Goal: Task Accomplishment & Management: Complete application form

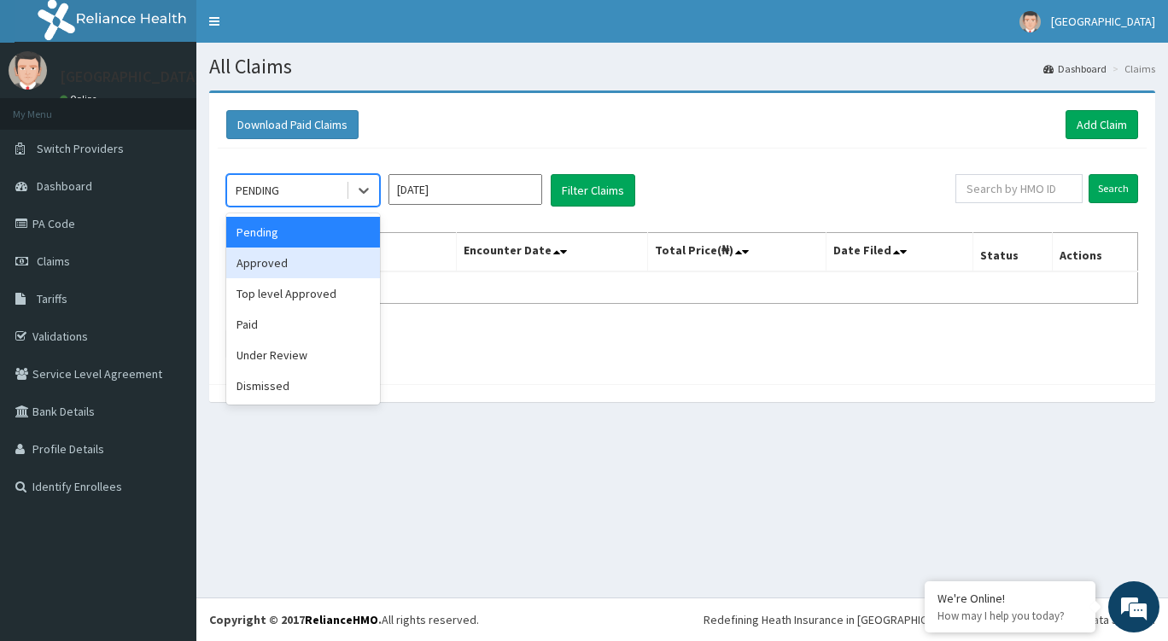
click at [322, 259] on div "Approved" at bounding box center [303, 263] width 154 height 31
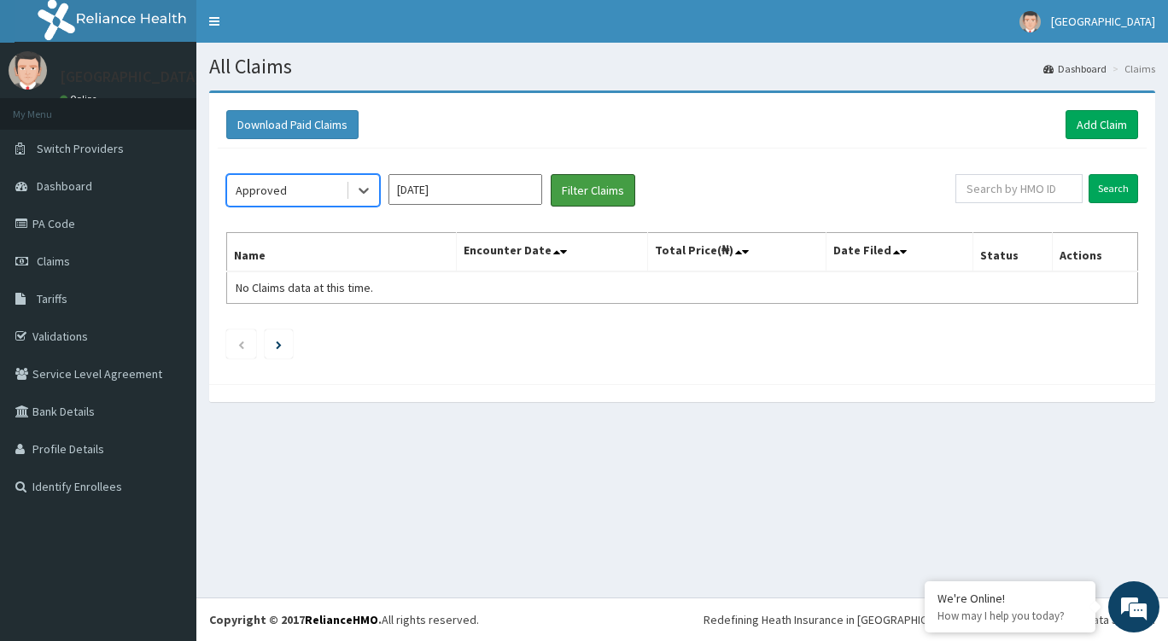
click at [577, 193] on button "Filter Claims" at bounding box center [593, 190] width 85 height 32
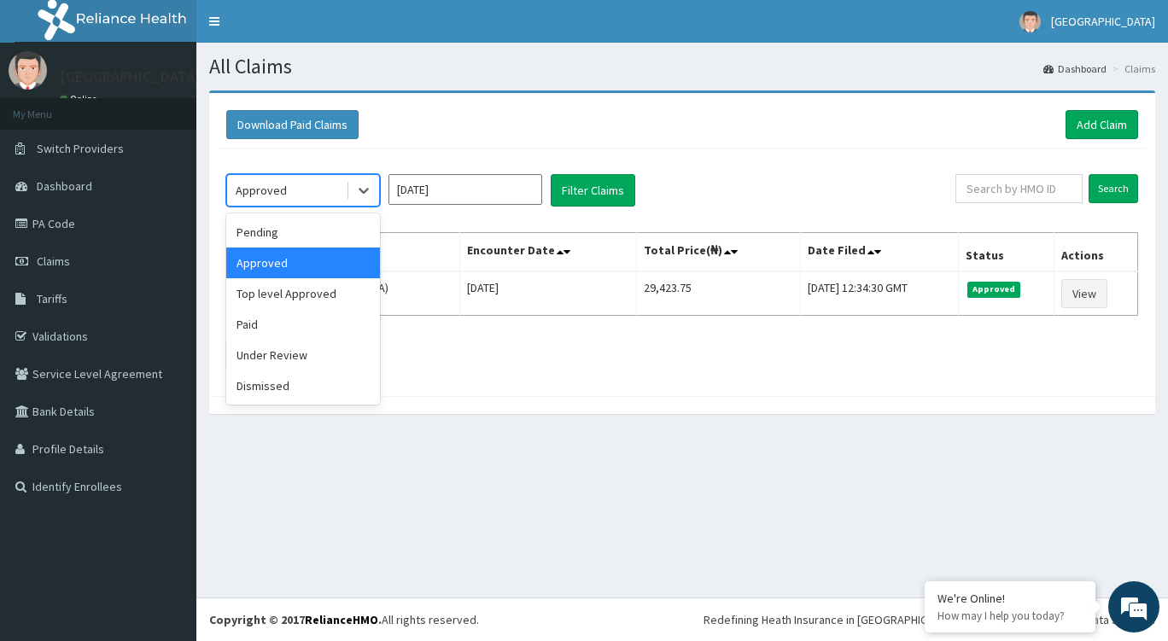
click at [357, 189] on icon at bounding box center [363, 190] width 17 height 17
click at [282, 358] on div "Under Review" at bounding box center [303, 355] width 154 height 31
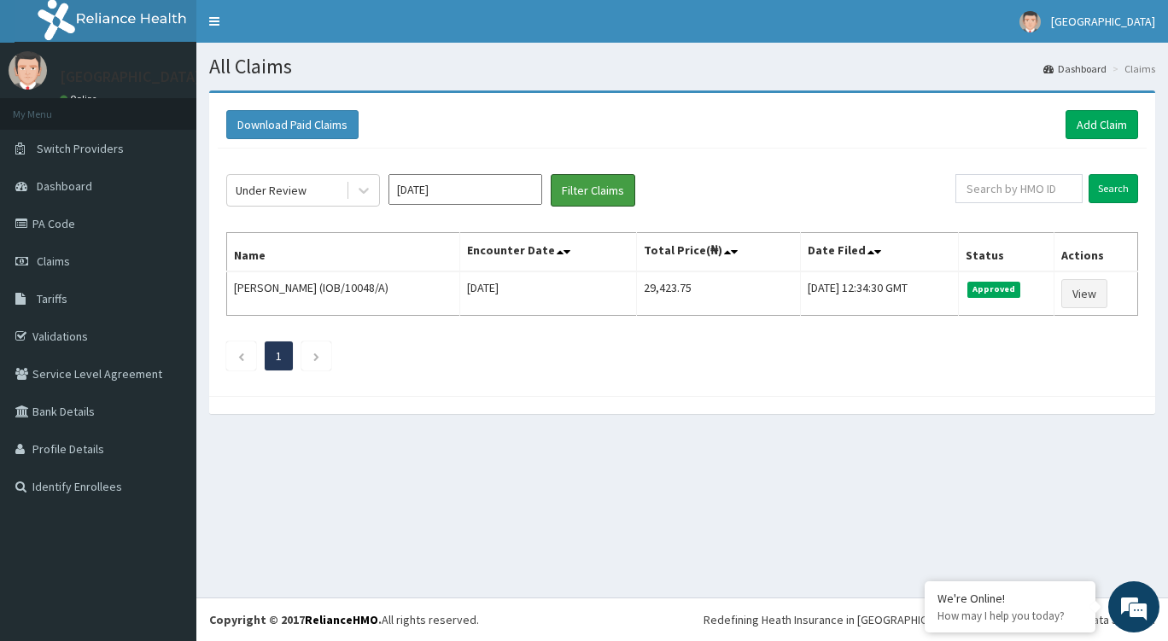
click at [586, 181] on button "Filter Claims" at bounding box center [593, 190] width 85 height 32
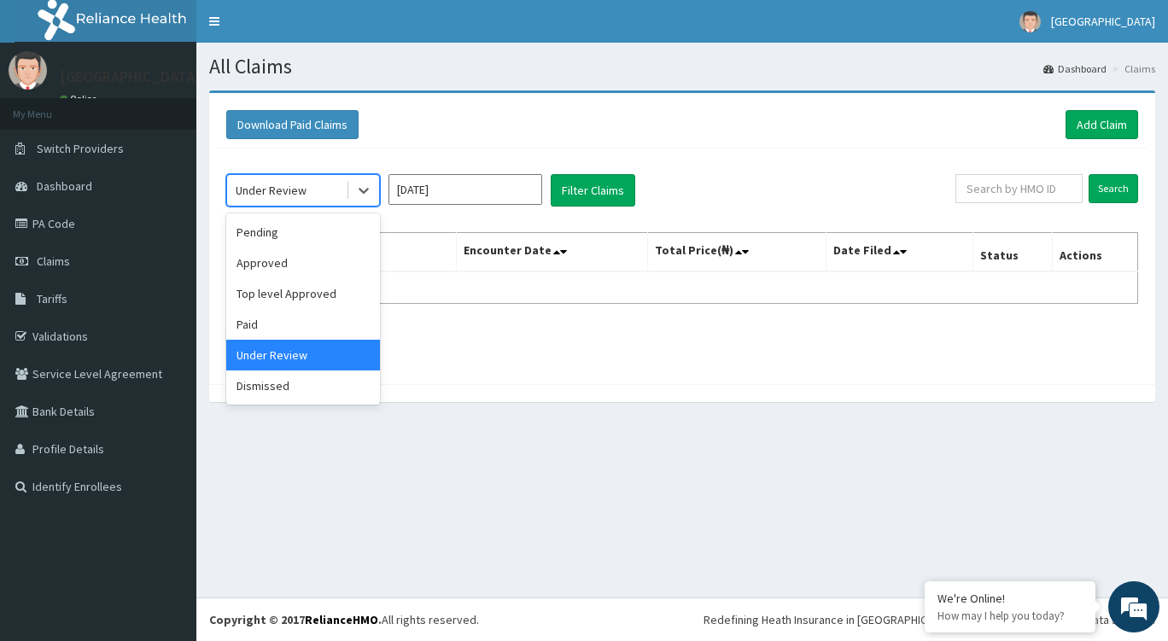
click at [368, 197] on icon at bounding box center [363, 190] width 17 height 17
click at [289, 326] on div "Paid" at bounding box center [303, 324] width 154 height 31
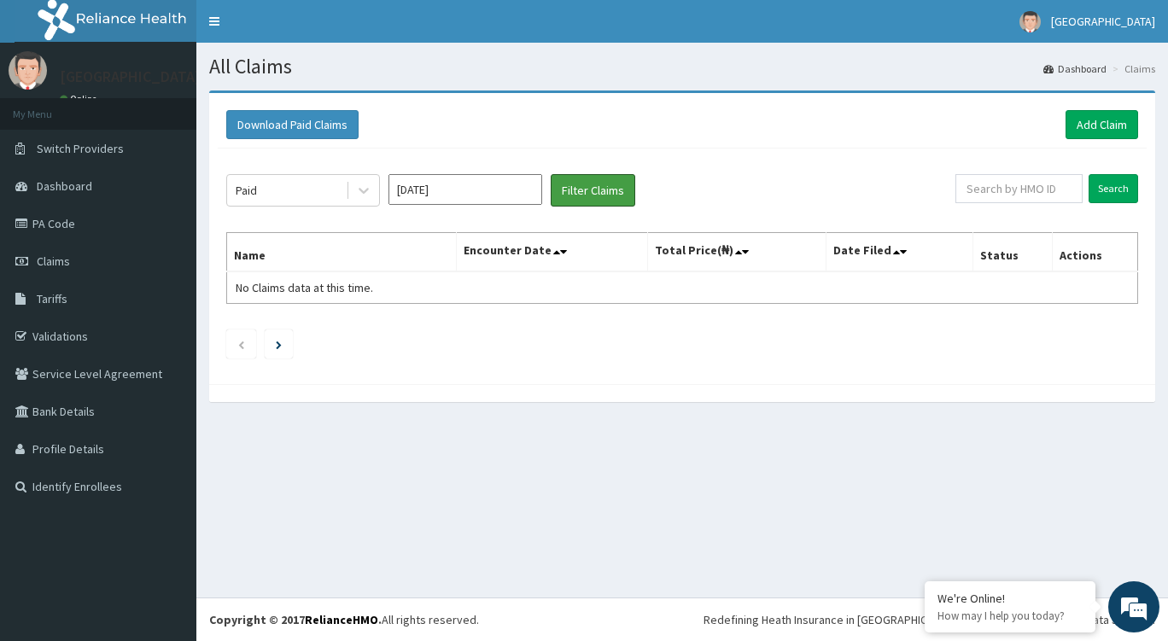
click at [578, 195] on button "Filter Claims" at bounding box center [593, 190] width 85 height 32
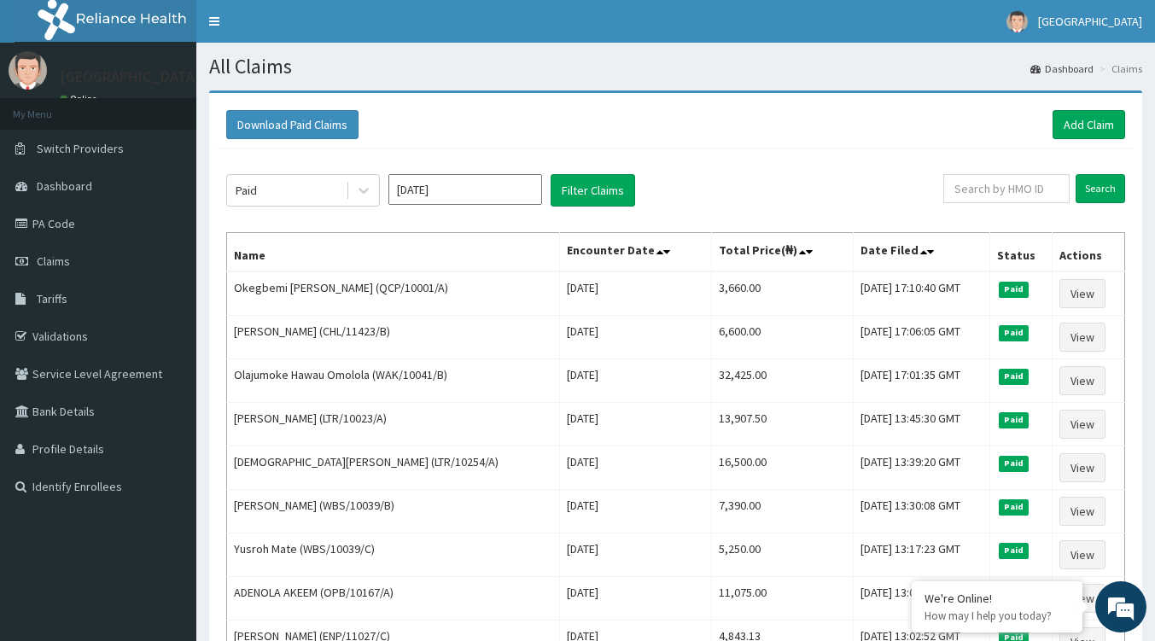
click at [359, 193] on icon at bounding box center [363, 190] width 17 height 17
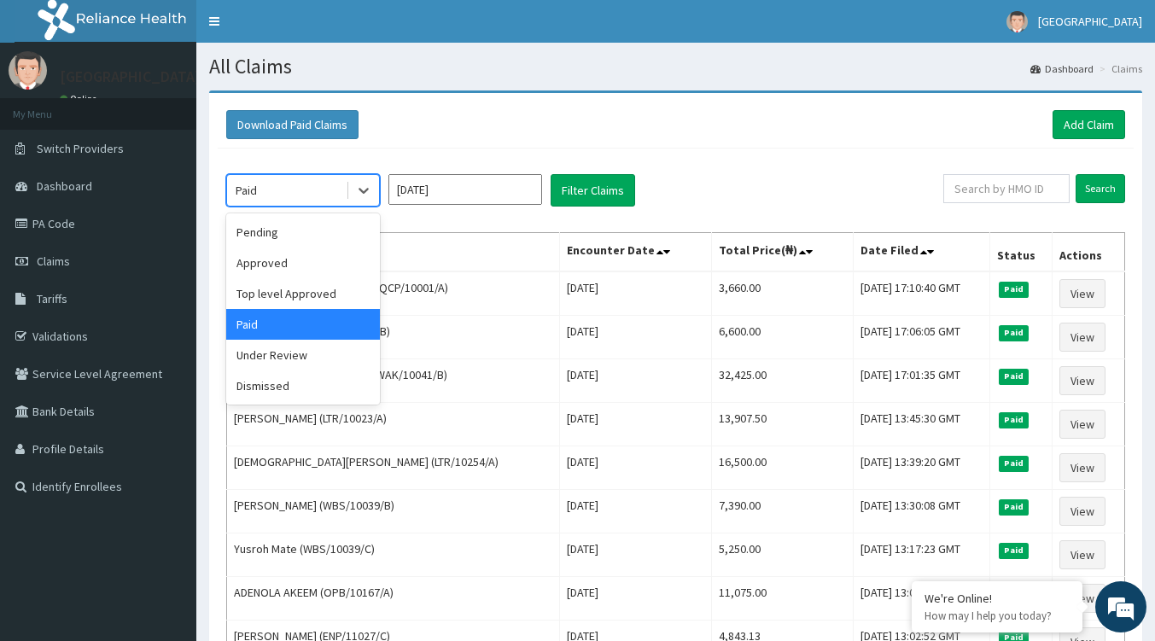
click at [281, 335] on div "Paid" at bounding box center [303, 324] width 154 height 31
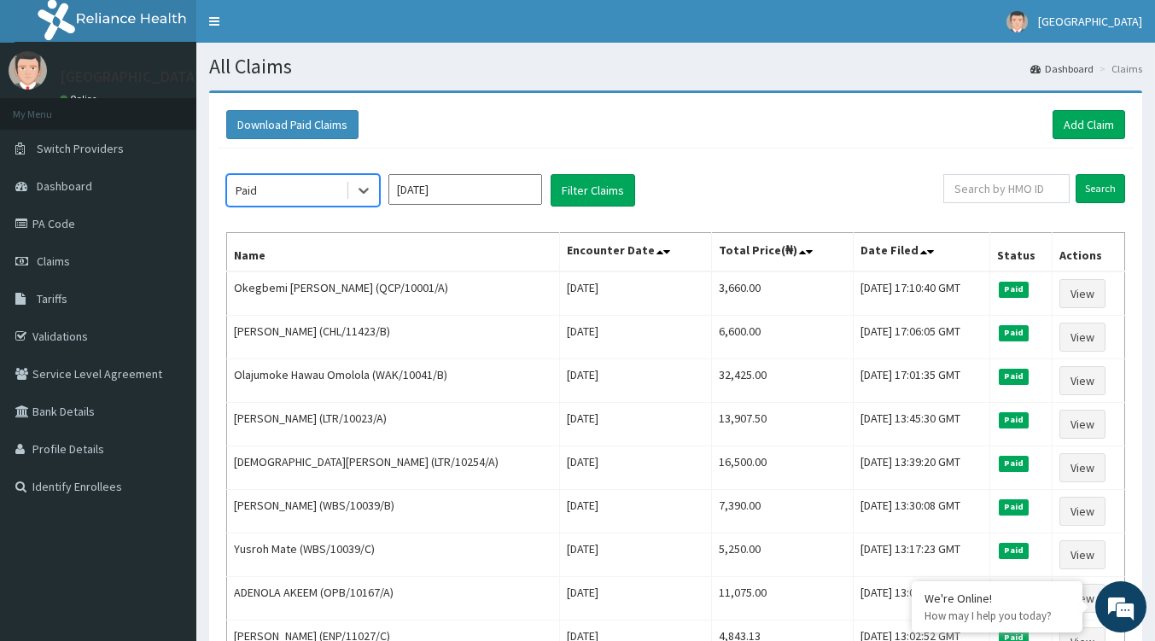
click at [348, 198] on span at bounding box center [348, 190] width 1 height 17
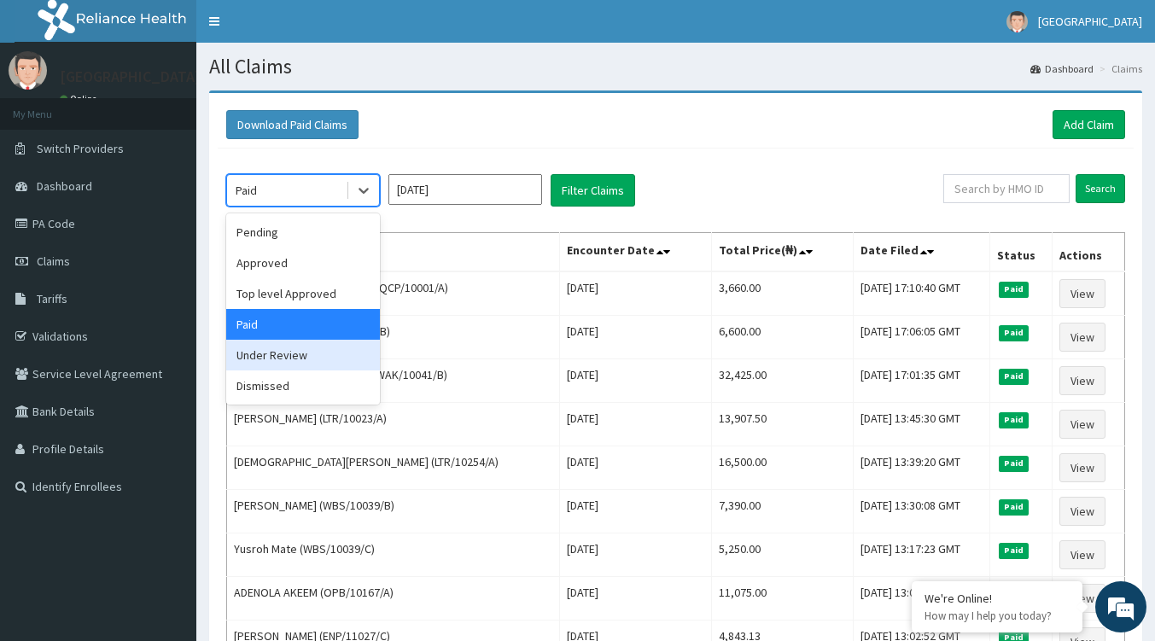
click at [285, 348] on div "Under Review" at bounding box center [303, 355] width 154 height 31
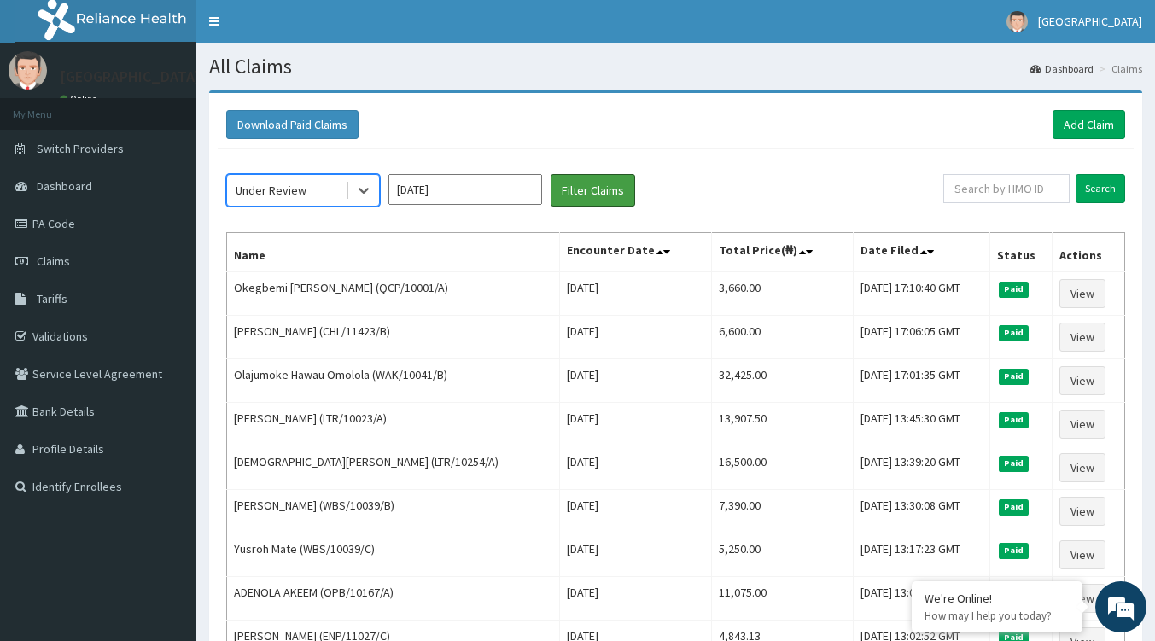
click at [582, 189] on button "Filter Claims" at bounding box center [593, 190] width 85 height 32
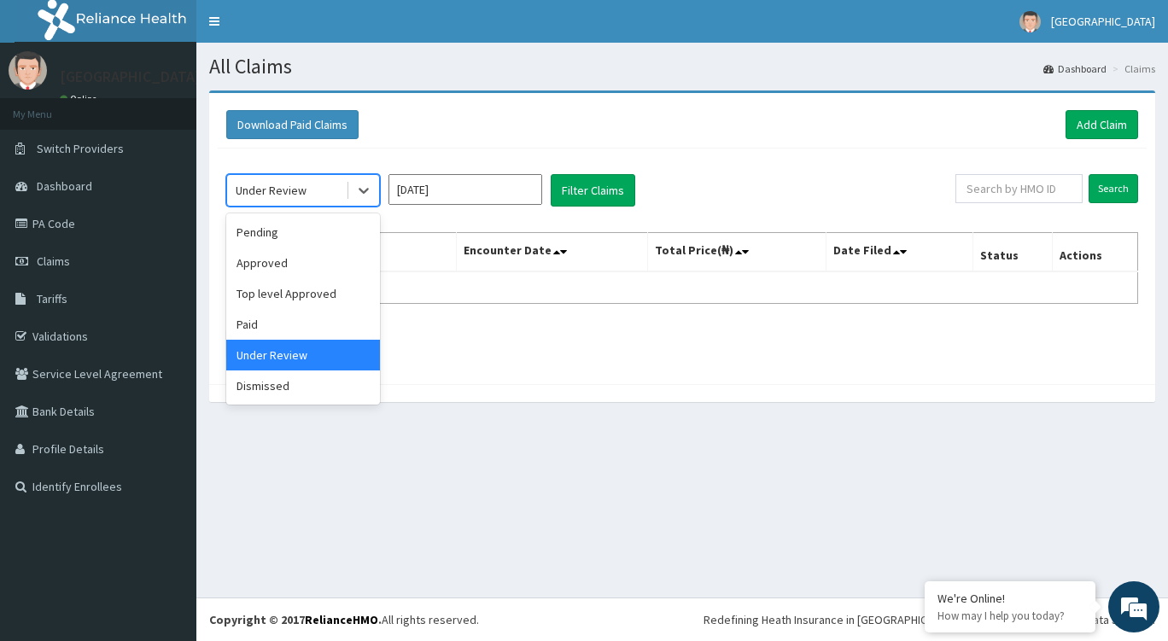
click at [371, 197] on icon at bounding box center [363, 190] width 17 height 17
click at [301, 227] on div "Pending" at bounding box center [303, 232] width 154 height 31
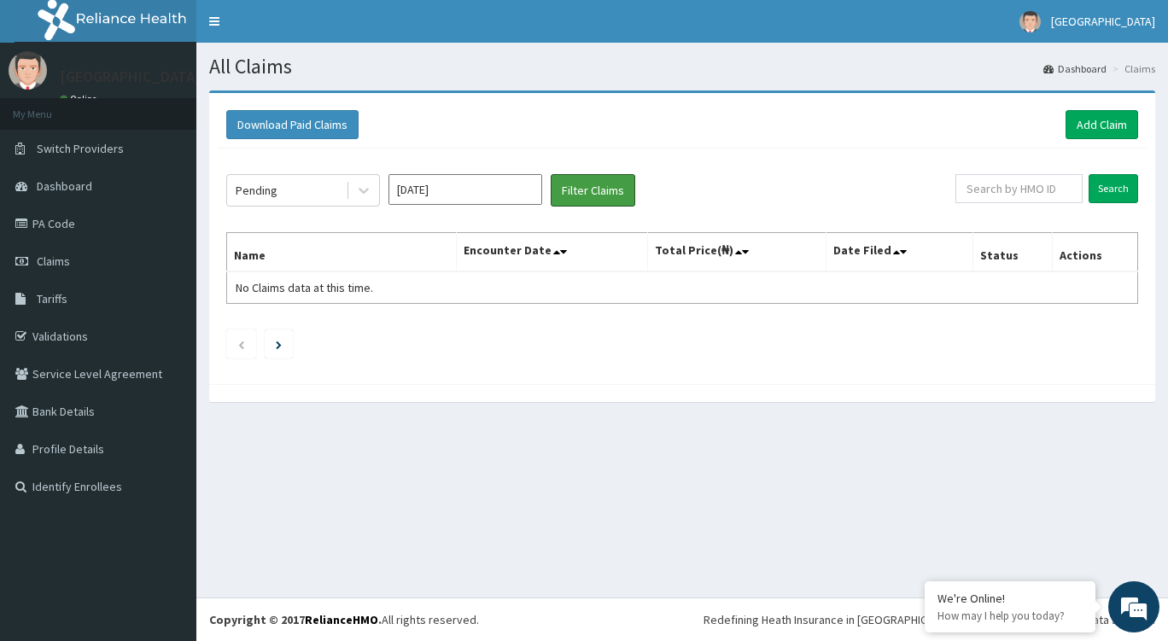
click at [597, 184] on button "Filter Claims" at bounding box center [593, 190] width 85 height 32
click at [587, 191] on button "Filter Claims" at bounding box center [593, 190] width 85 height 32
click at [350, 190] on div at bounding box center [363, 190] width 31 height 31
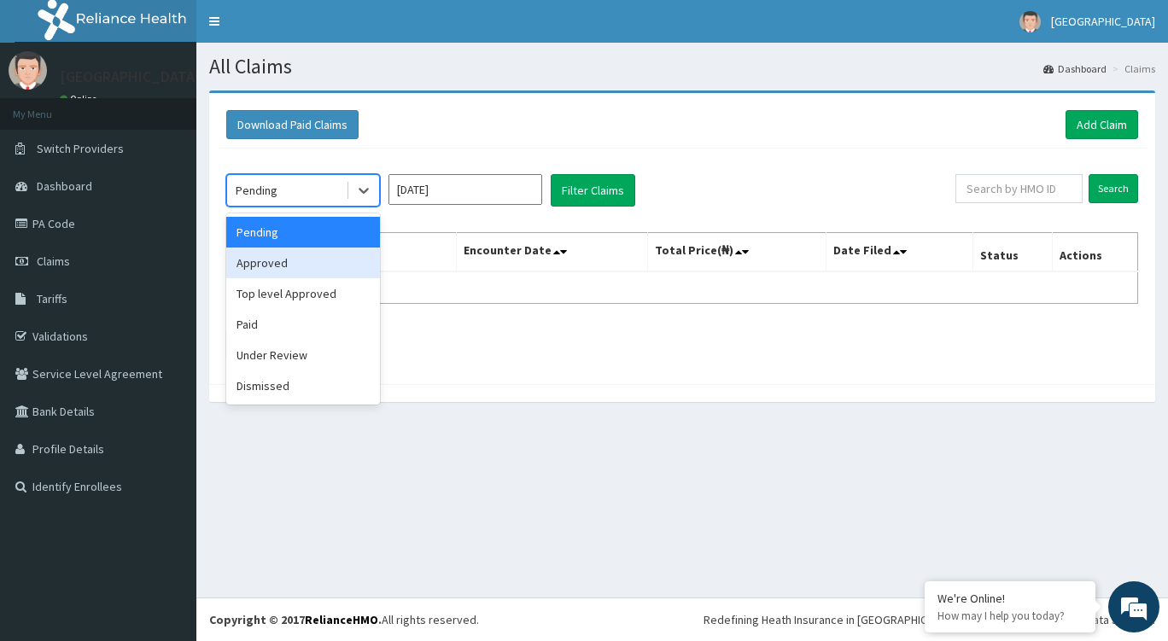
click at [309, 269] on div "Approved" at bounding box center [303, 263] width 154 height 31
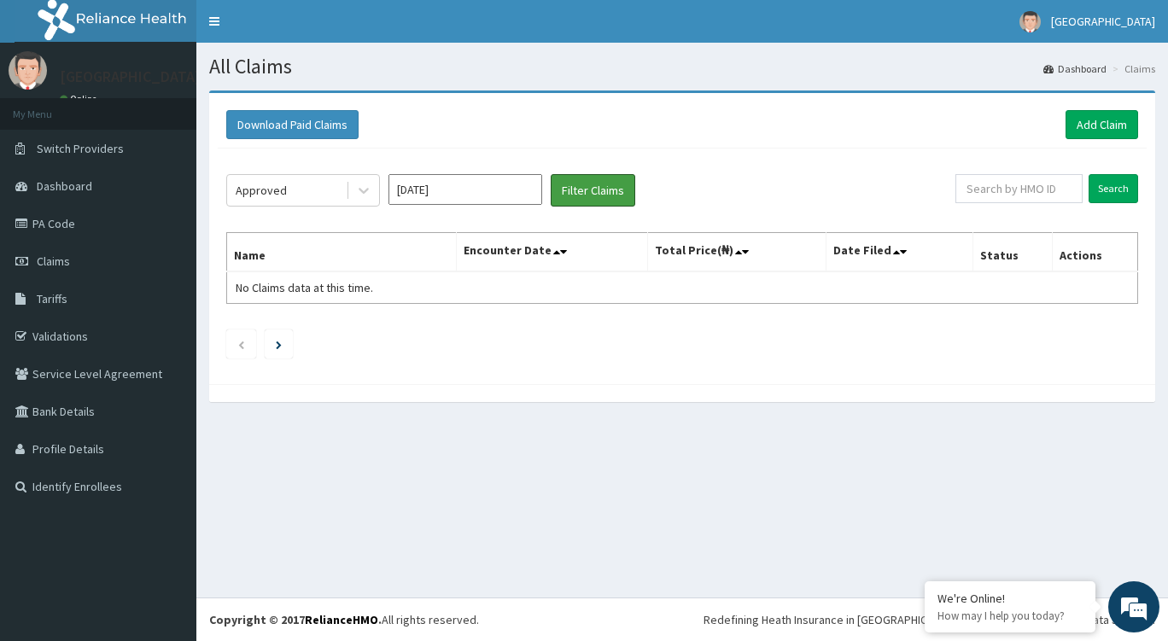
click at [620, 190] on button "Filter Claims" at bounding box center [593, 190] width 85 height 32
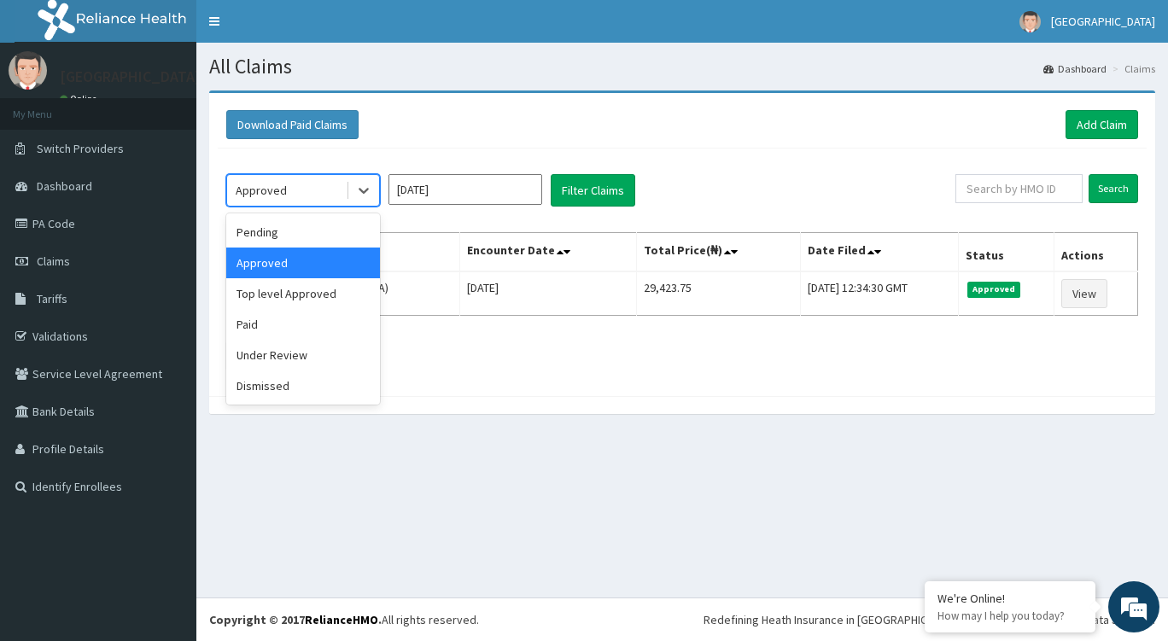
click at [367, 189] on icon at bounding box center [364, 192] width 10 height 6
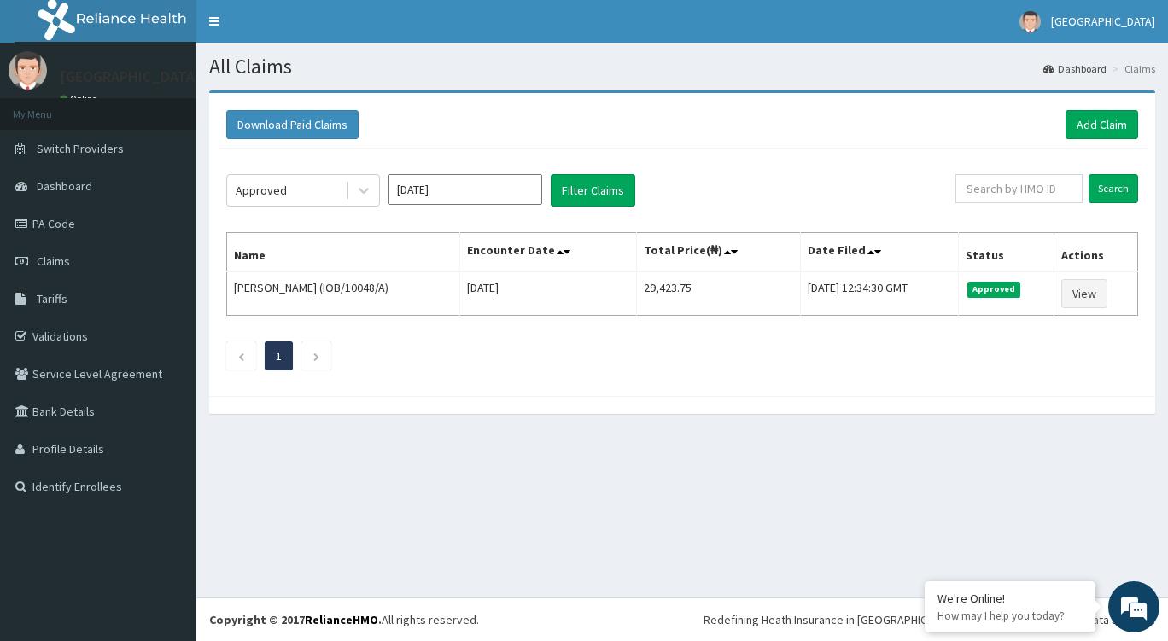
click at [64, 230] on link "PA Code" at bounding box center [98, 224] width 196 height 38
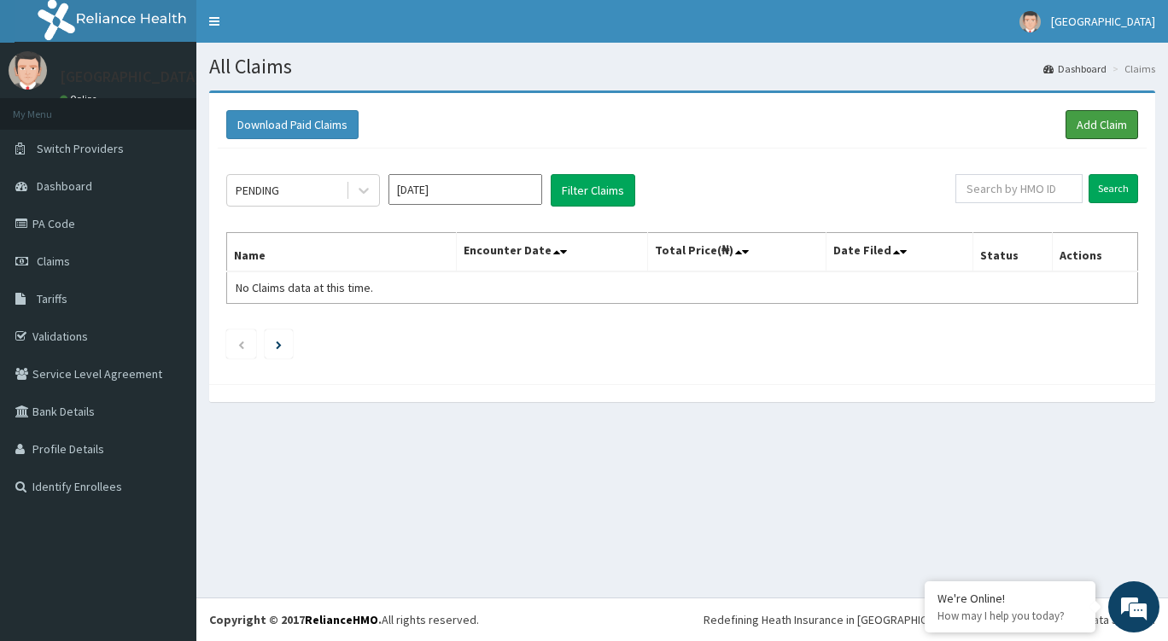
click at [1098, 130] on link "Add Claim" at bounding box center [1102, 124] width 73 height 29
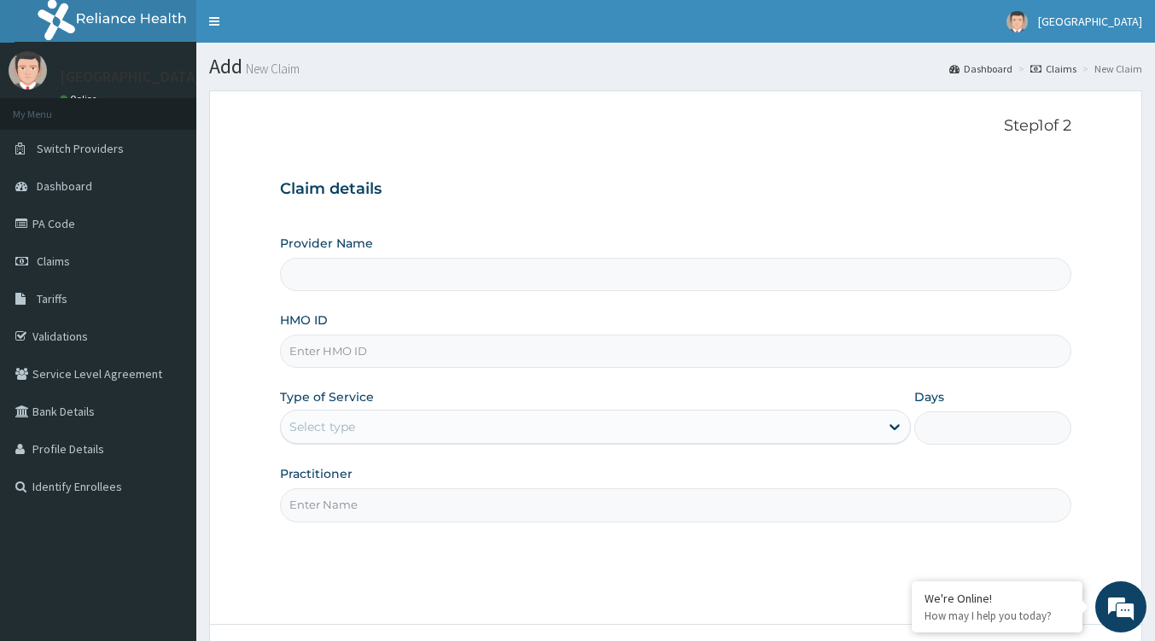
click at [356, 281] on input "Provider Name" at bounding box center [676, 274] width 792 height 33
click at [356, 348] on input "HMO ID" at bounding box center [676, 351] width 792 height 33
paste input "QCP/10001/A"
type input "QCP/10001/A"
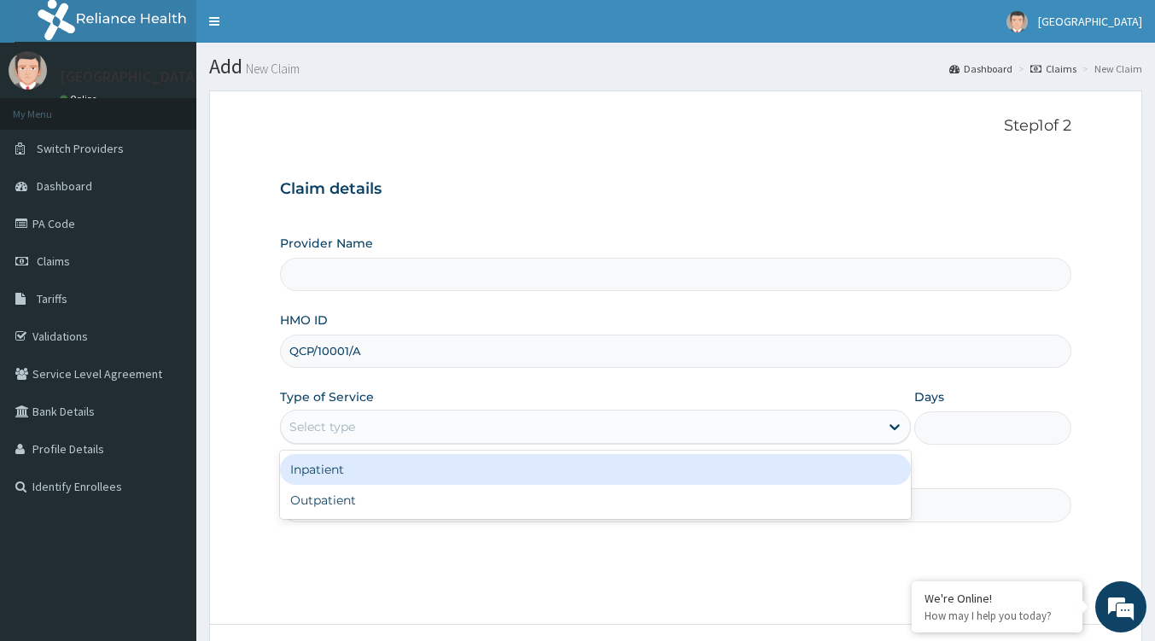
click at [365, 424] on div "Select type" at bounding box center [580, 426] width 599 height 27
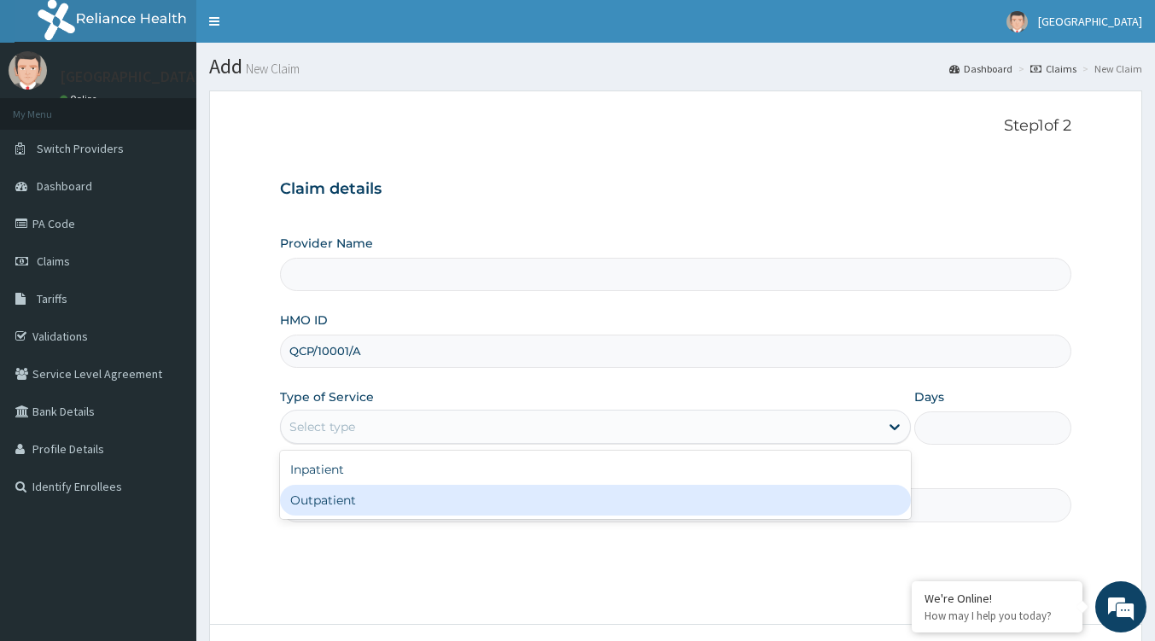
click at [340, 491] on div "Outpatient" at bounding box center [595, 500] width 631 height 31
type input "1"
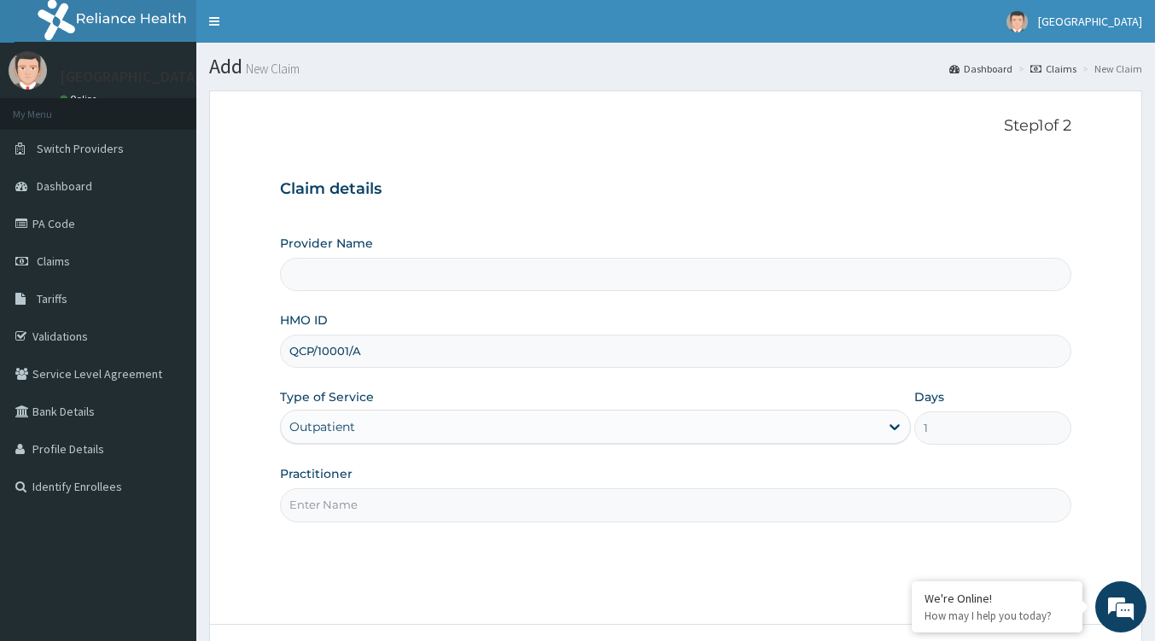
click at [371, 506] on input "Practitioner" at bounding box center [676, 504] width 792 height 33
type input "Tip Top Hospital"
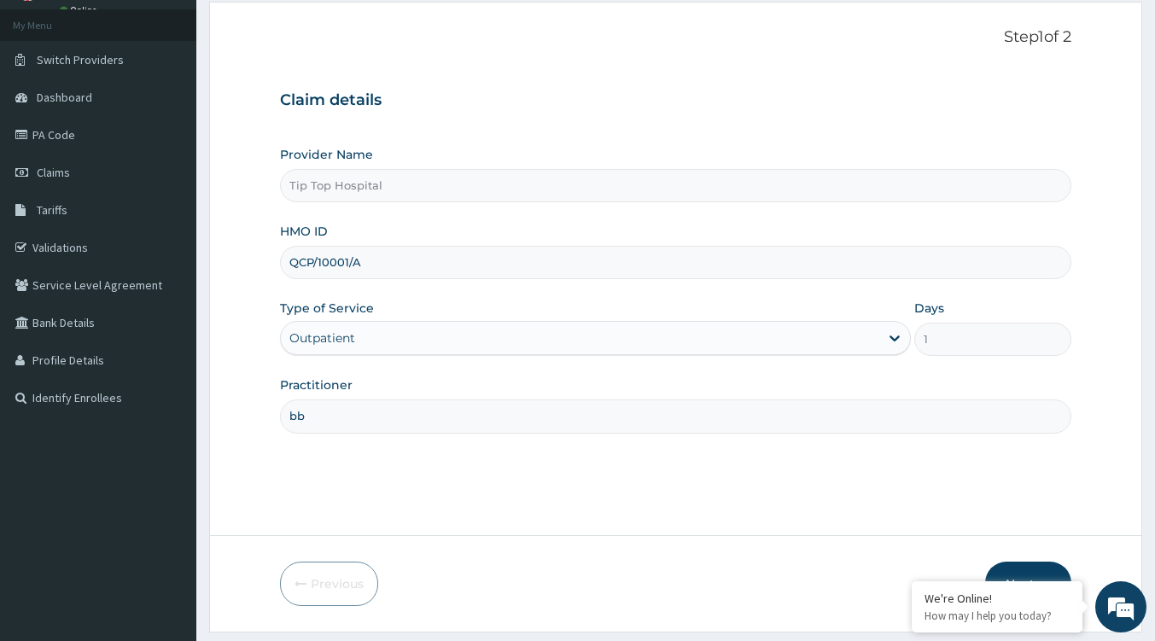
scroll to position [136, 0]
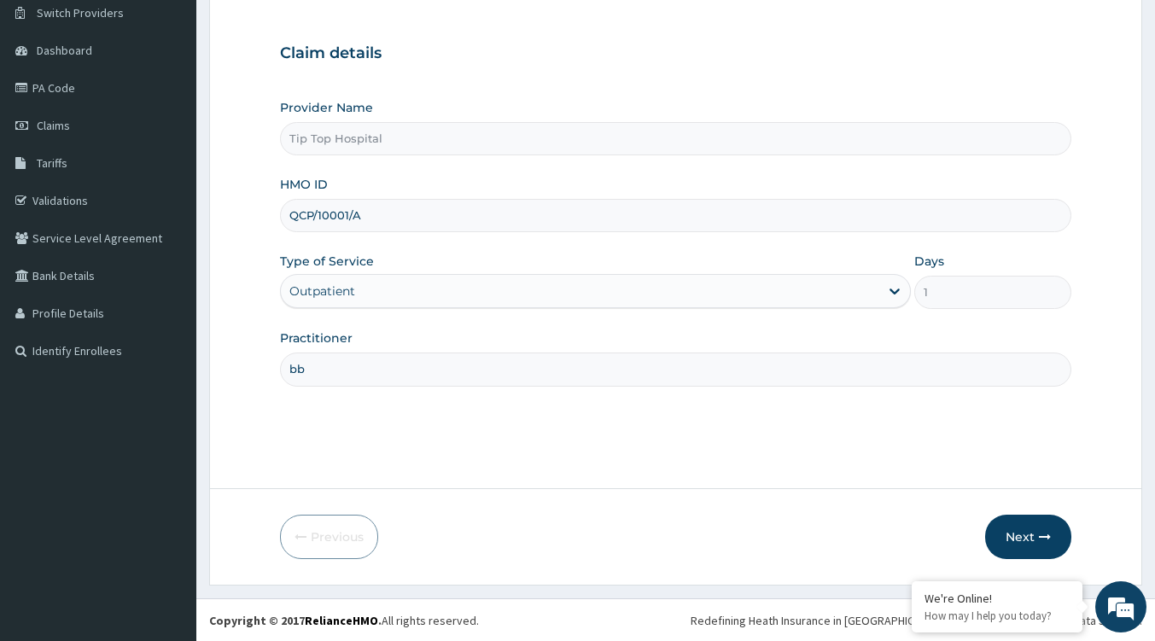
type input "bb"
click at [1036, 530] on button "Next" at bounding box center [1028, 537] width 86 height 44
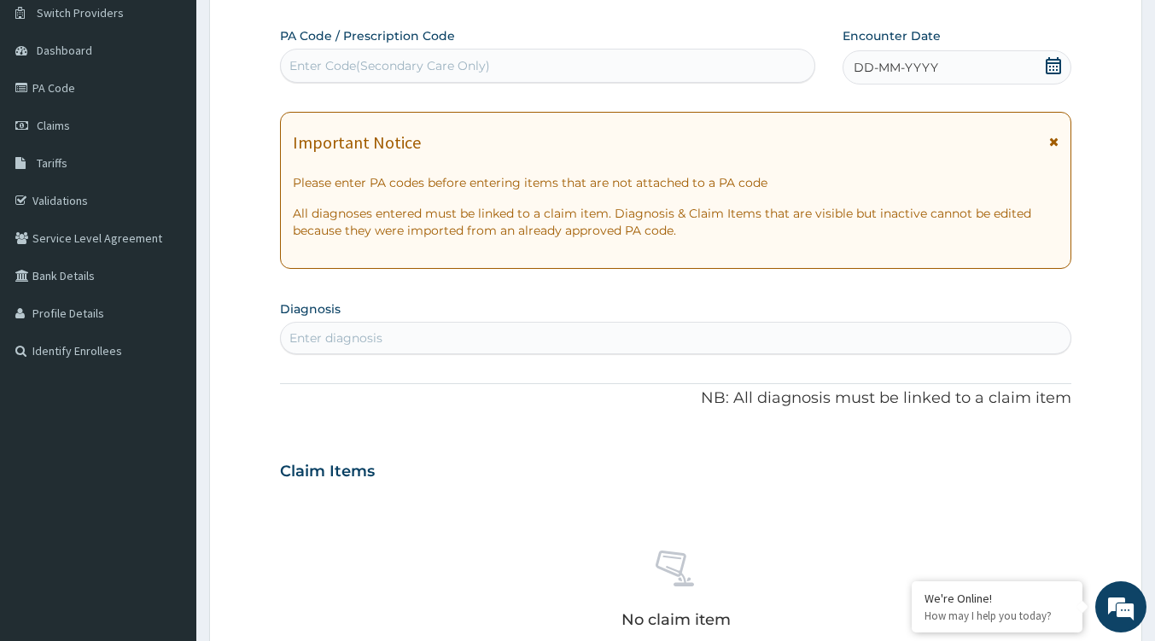
click at [354, 342] on div "Enter diagnosis" at bounding box center [335, 338] width 93 height 17
type input "laceration"
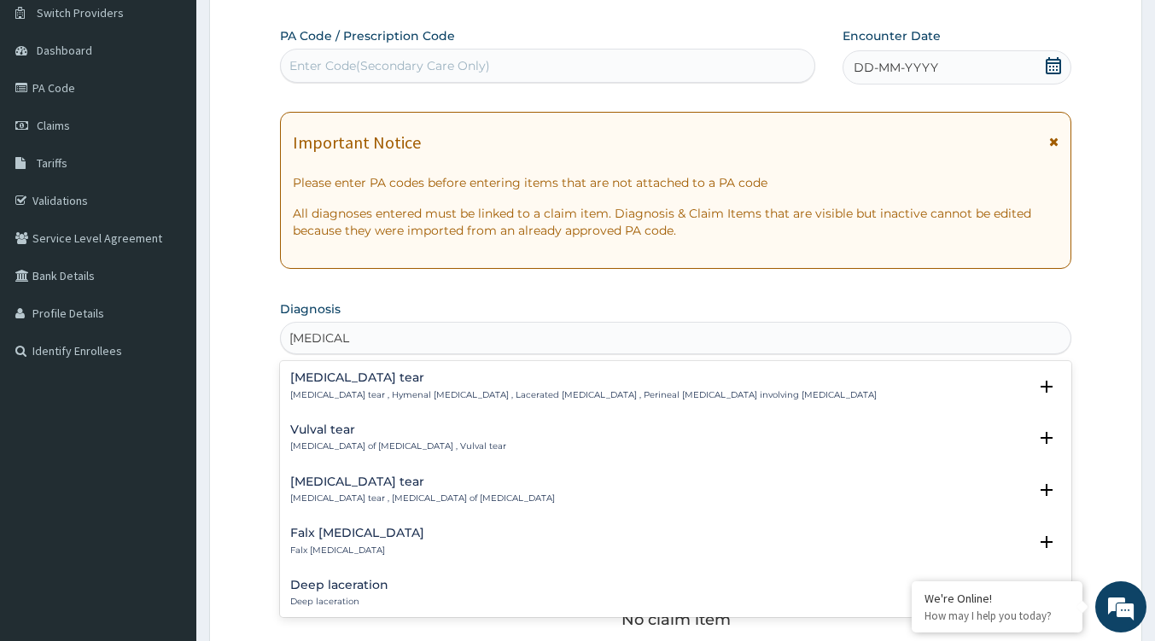
click at [381, 576] on div "Deep laceration Deep laceration Select Status Query Query covers suspected (?),…" at bounding box center [676, 598] width 792 height 52
click at [367, 588] on h4 "Deep laceration" at bounding box center [339, 585] width 98 height 13
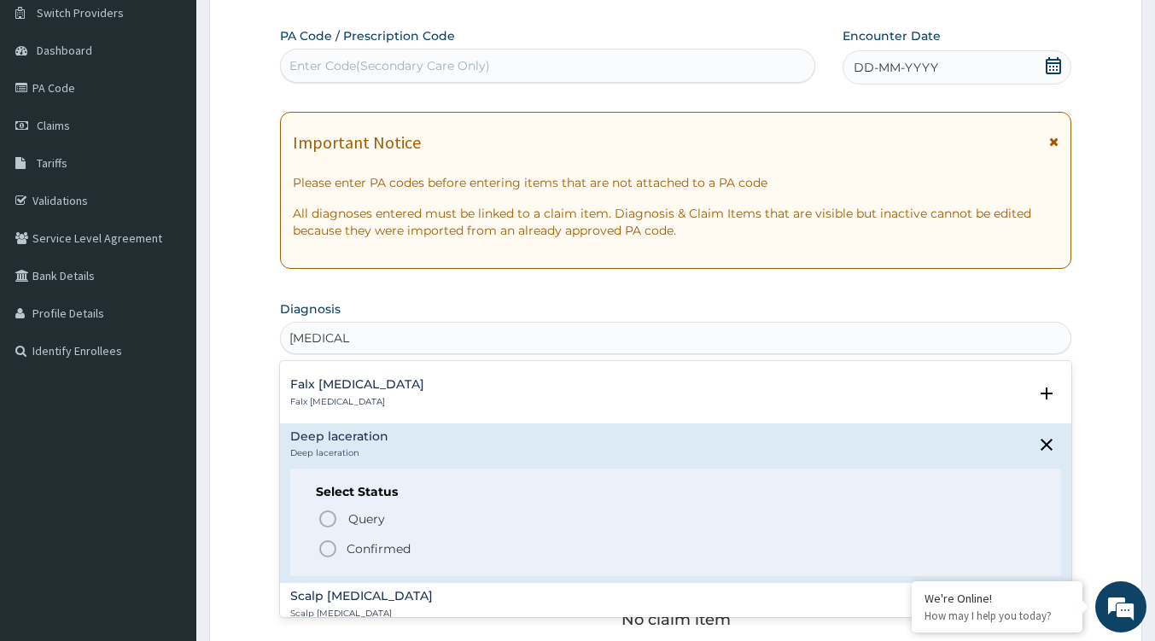
scroll to position [171, 0]
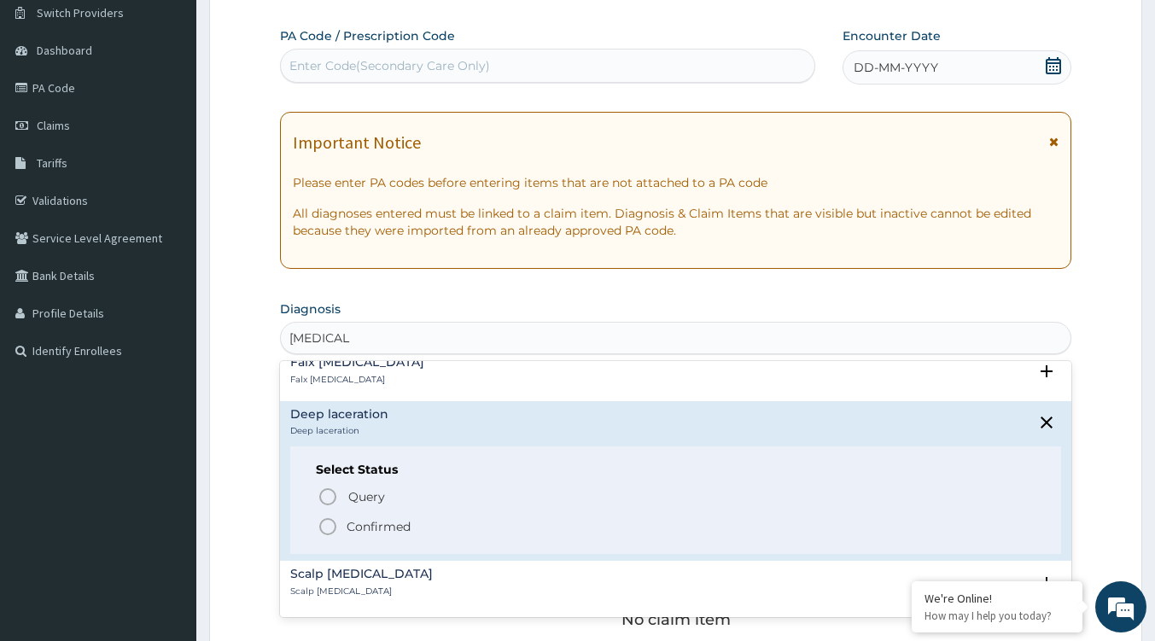
click at [392, 523] on p "Confirmed" at bounding box center [379, 526] width 64 height 17
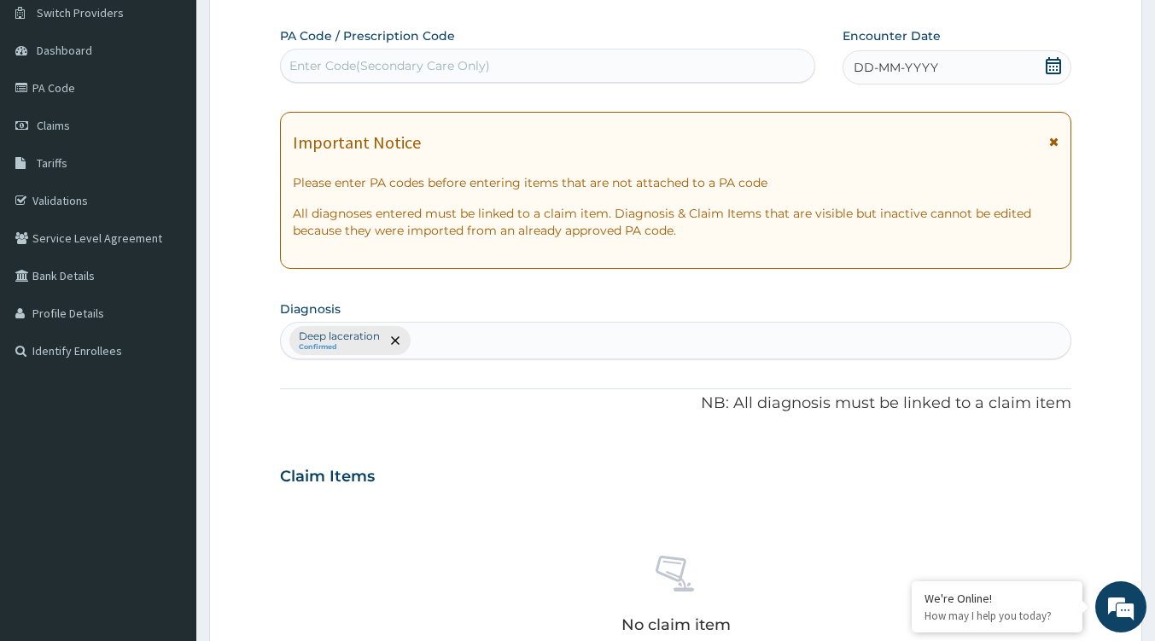
scroll to position [0, 0]
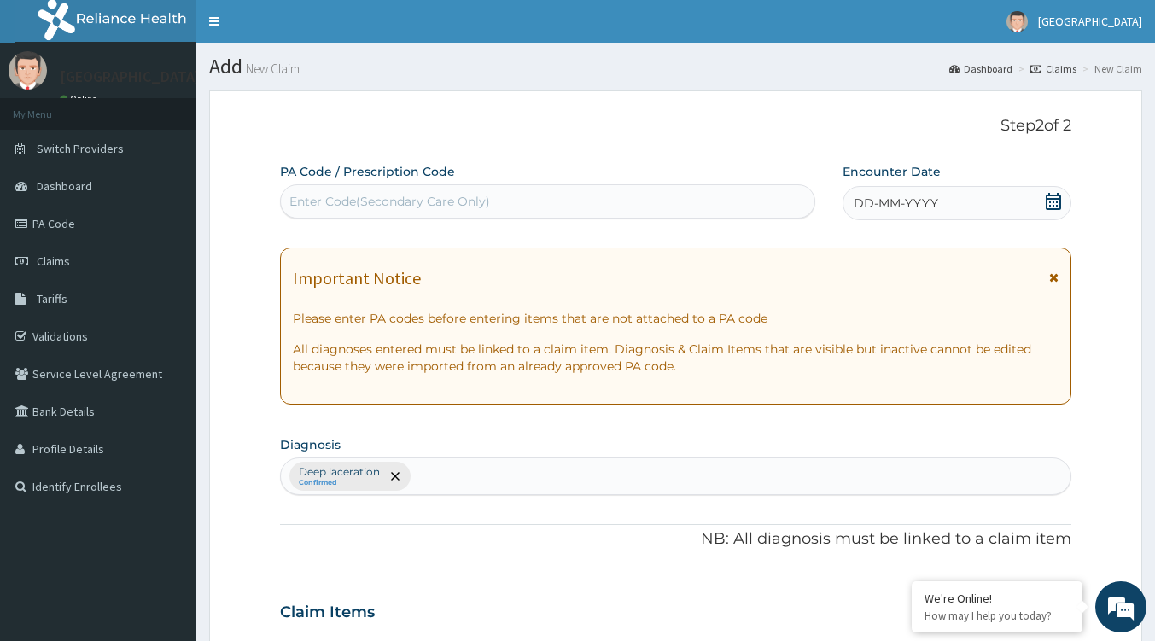
click at [1055, 203] on icon at bounding box center [1053, 201] width 17 height 17
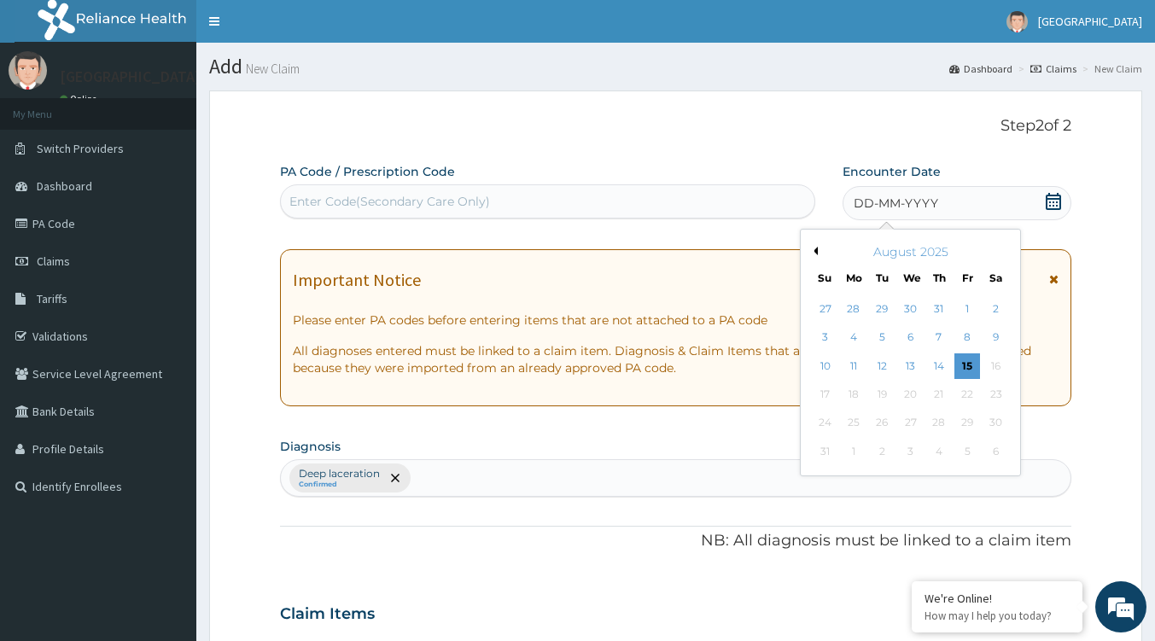
click at [912, 370] on div "13" at bounding box center [910, 367] width 26 height 26
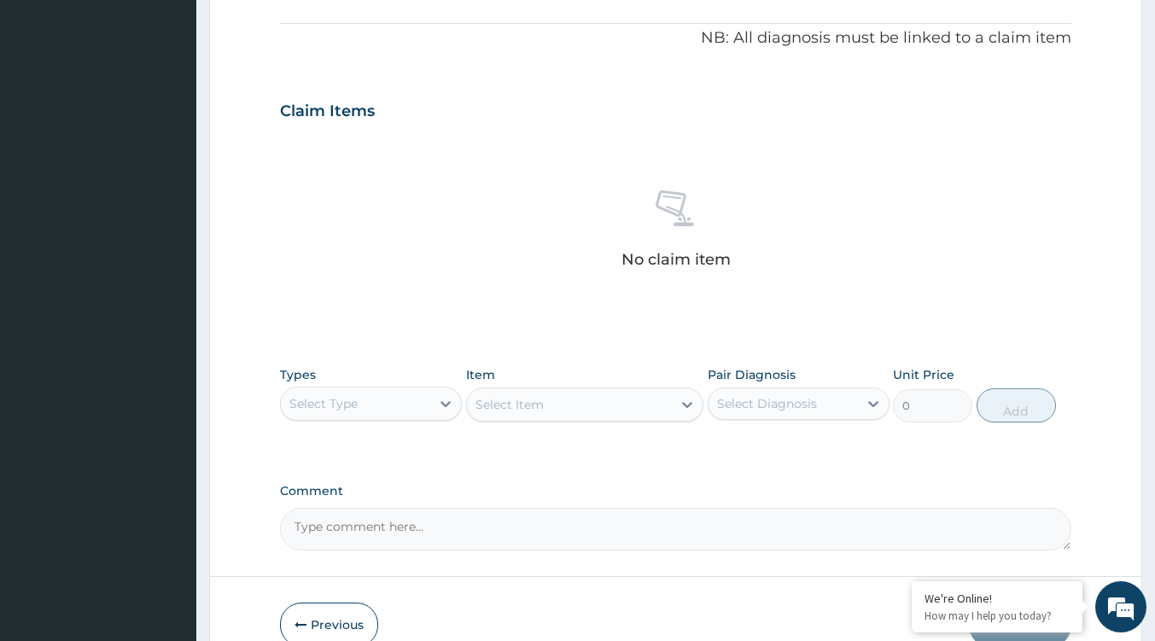
scroll to position [505, 0]
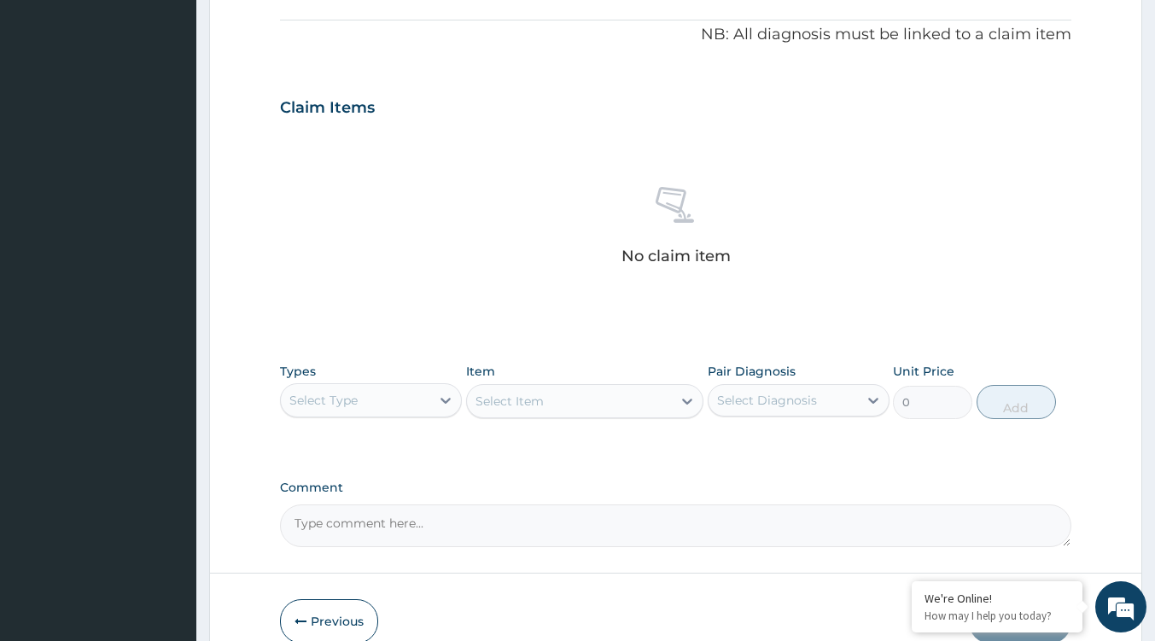
click at [403, 395] on div "Select Type" at bounding box center [355, 400] width 149 height 27
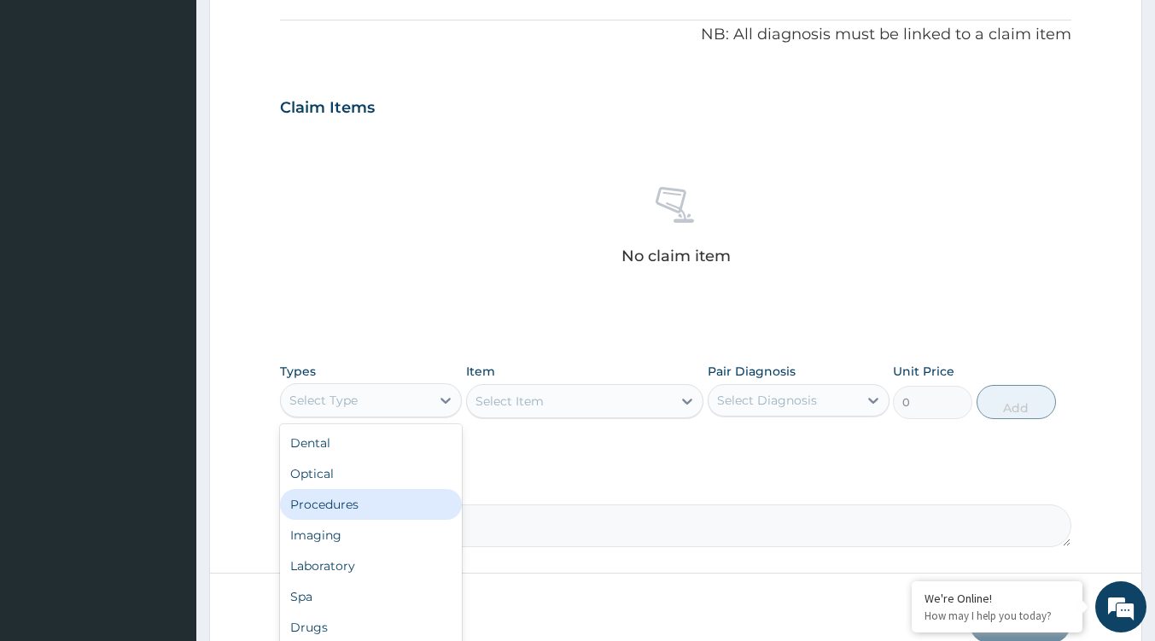
click at [337, 497] on div "Procedures" at bounding box center [371, 504] width 182 height 31
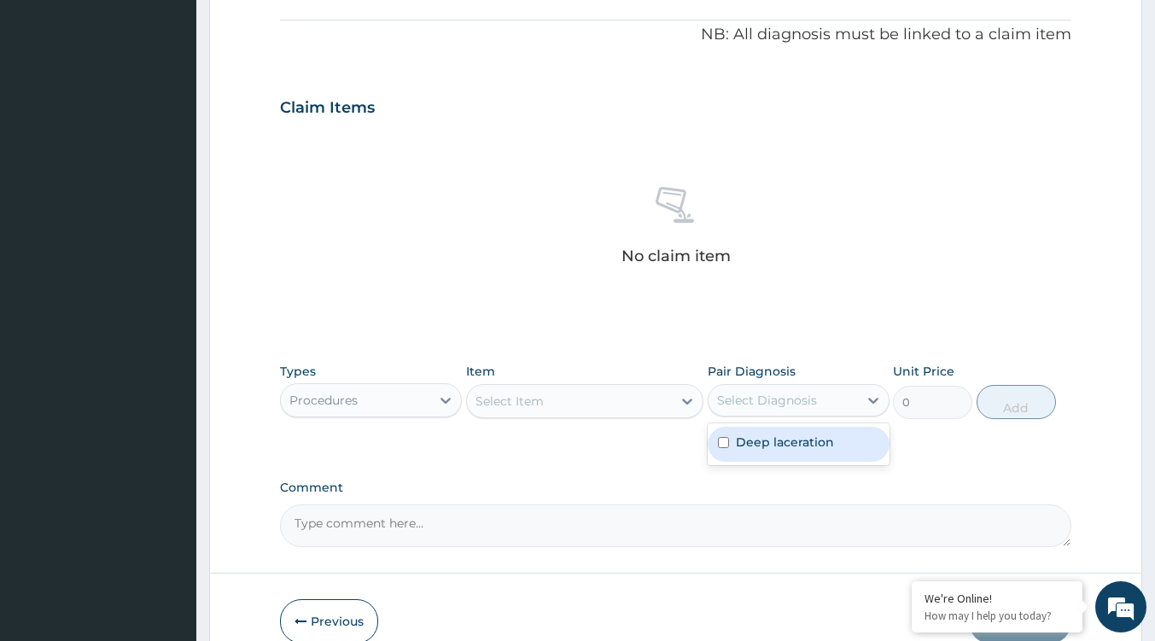
click at [819, 398] on div "Select Diagnosis" at bounding box center [783, 400] width 149 height 27
click at [801, 441] on label "Deep laceration" at bounding box center [785, 442] width 98 height 17
checkbox input "true"
click at [624, 409] on div "Select Item" at bounding box center [569, 401] width 205 height 27
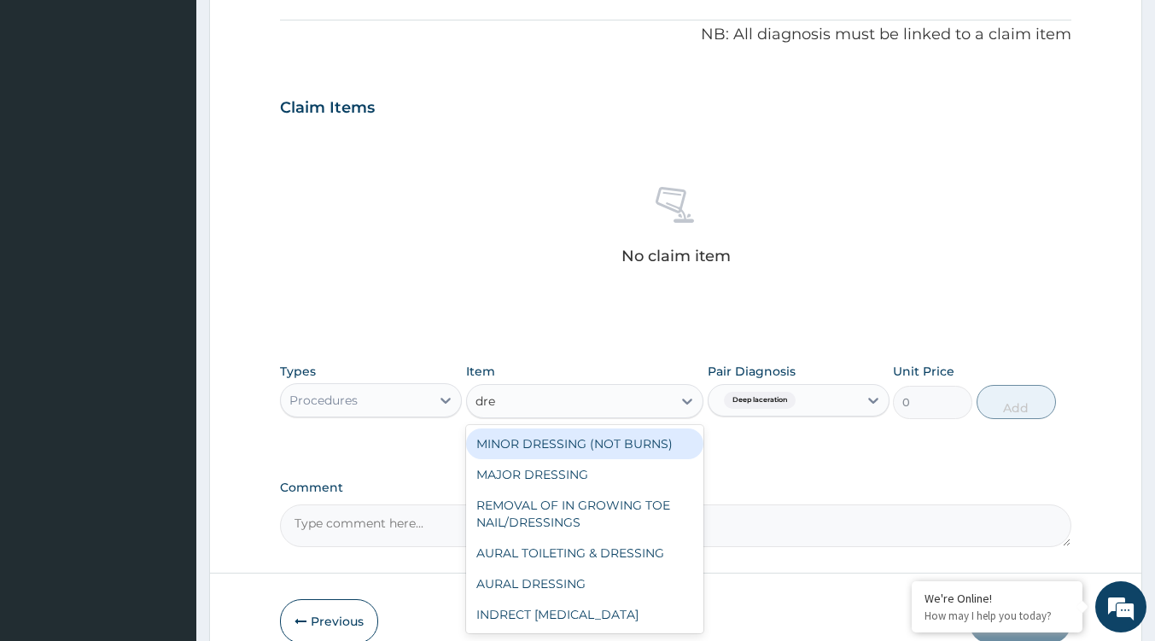
type input "dres"
click at [581, 441] on div "MINOR DRESSING (NOT BURNS)" at bounding box center [584, 444] width 237 height 31
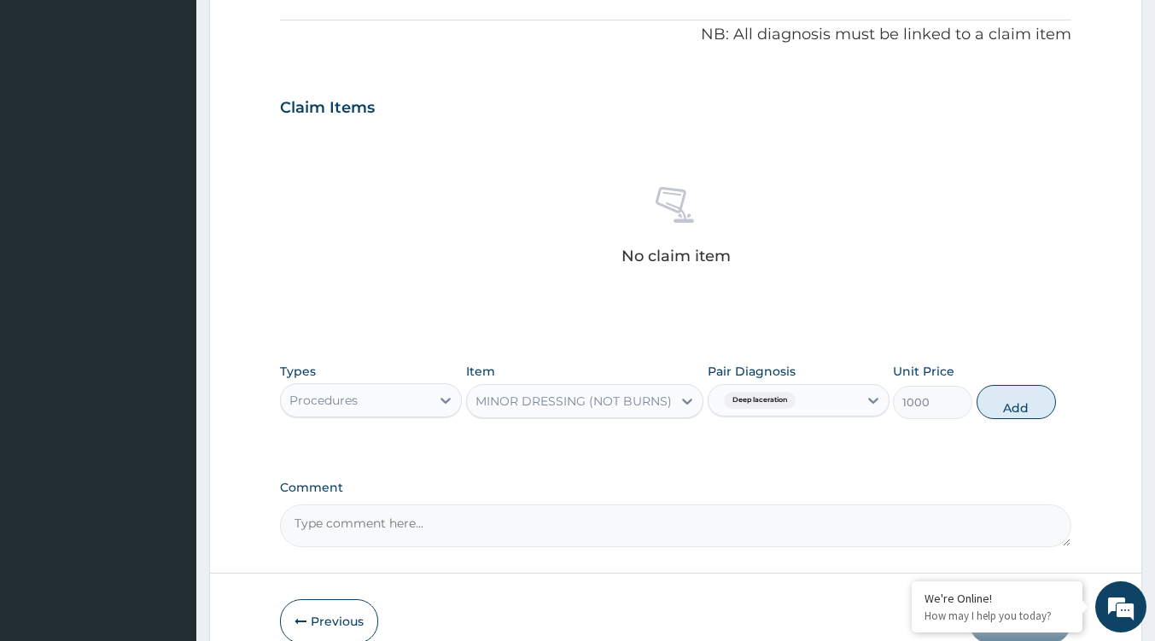
click at [1020, 405] on button "Add" at bounding box center [1016, 402] width 79 height 34
type input "0"
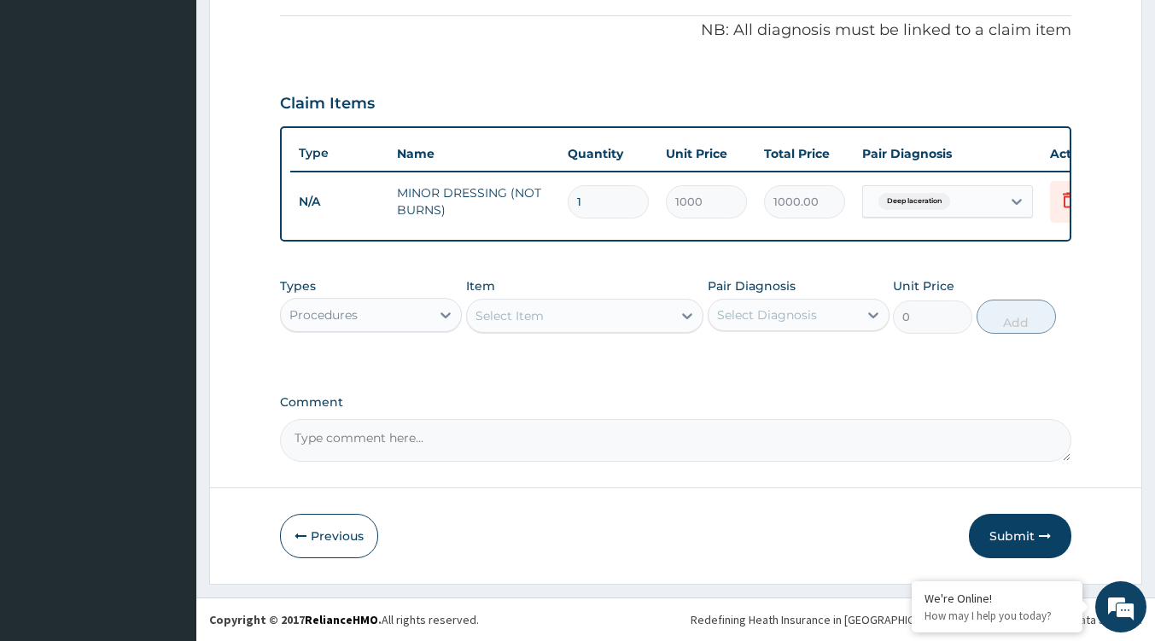
scroll to position [522, 0]
type input "2"
type input "2000.00"
click at [1010, 539] on button "Submit" at bounding box center [1020, 536] width 102 height 44
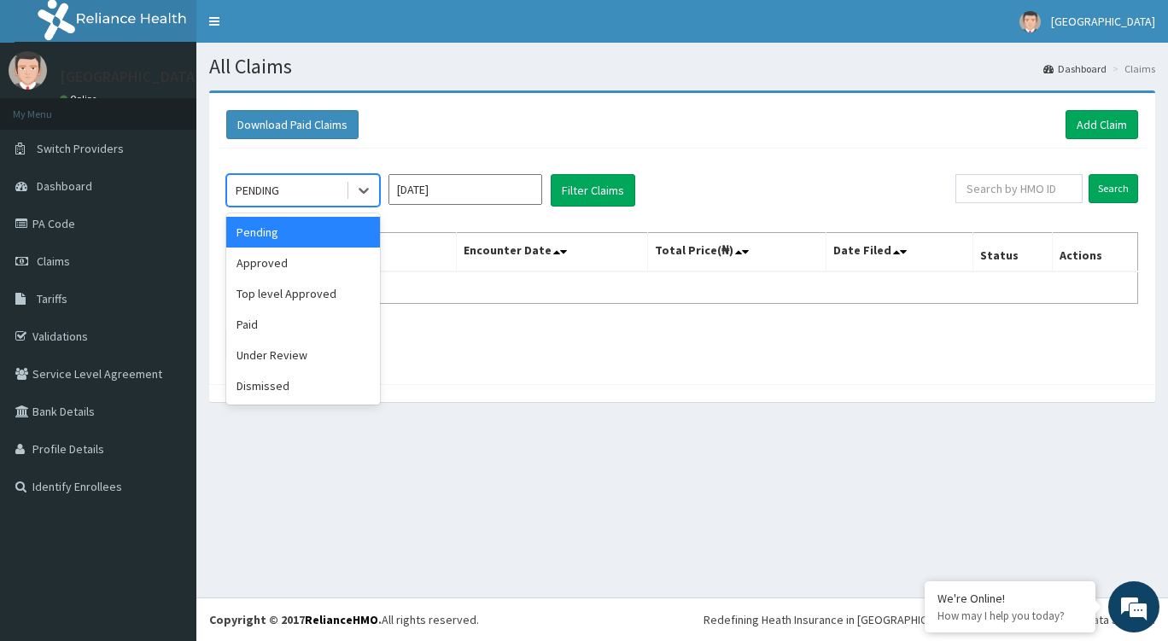
click at [365, 192] on icon at bounding box center [364, 192] width 10 height 6
click at [321, 258] on div "Approved" at bounding box center [303, 263] width 154 height 31
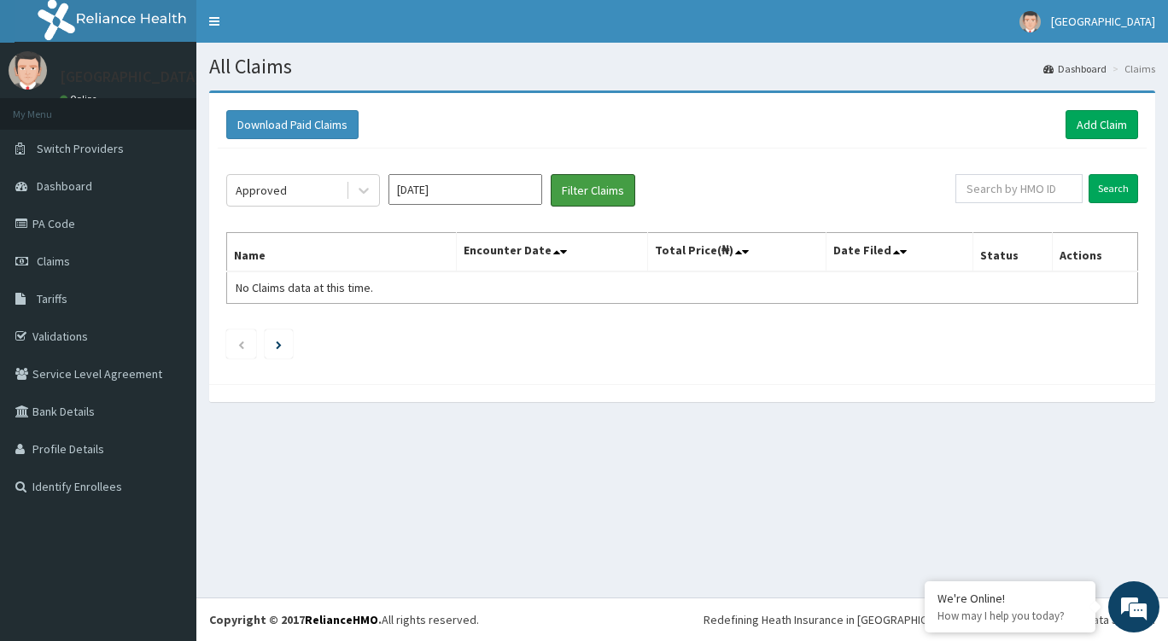
click at [607, 197] on button "Filter Claims" at bounding box center [593, 190] width 85 height 32
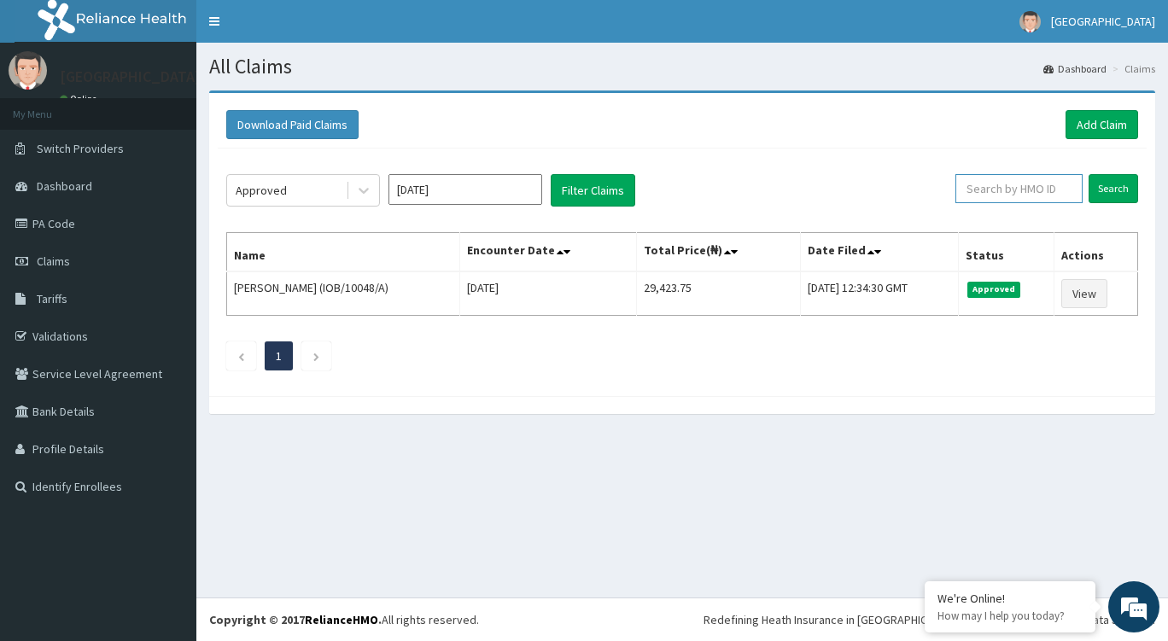
click at [994, 181] on input "text" at bounding box center [1019, 188] width 127 height 29
paste input "QCP/10001/A"
type input "QCP/10001/A"
click at [1111, 195] on input "Search" at bounding box center [1114, 188] width 50 height 29
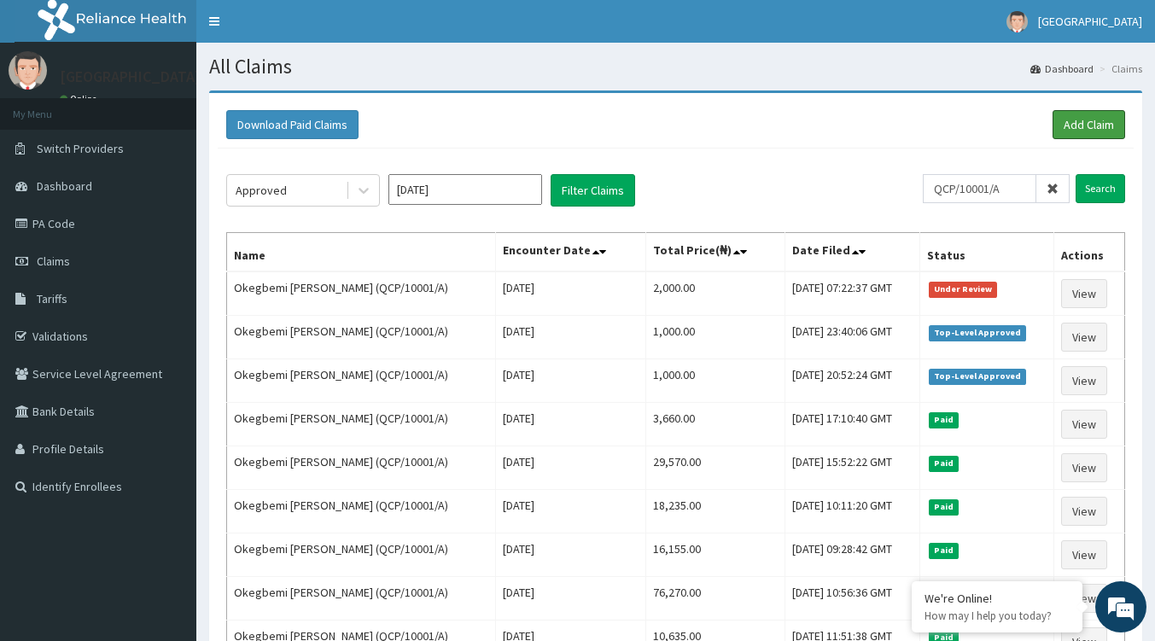
click at [1084, 119] on link "Add Claim" at bounding box center [1089, 124] width 73 height 29
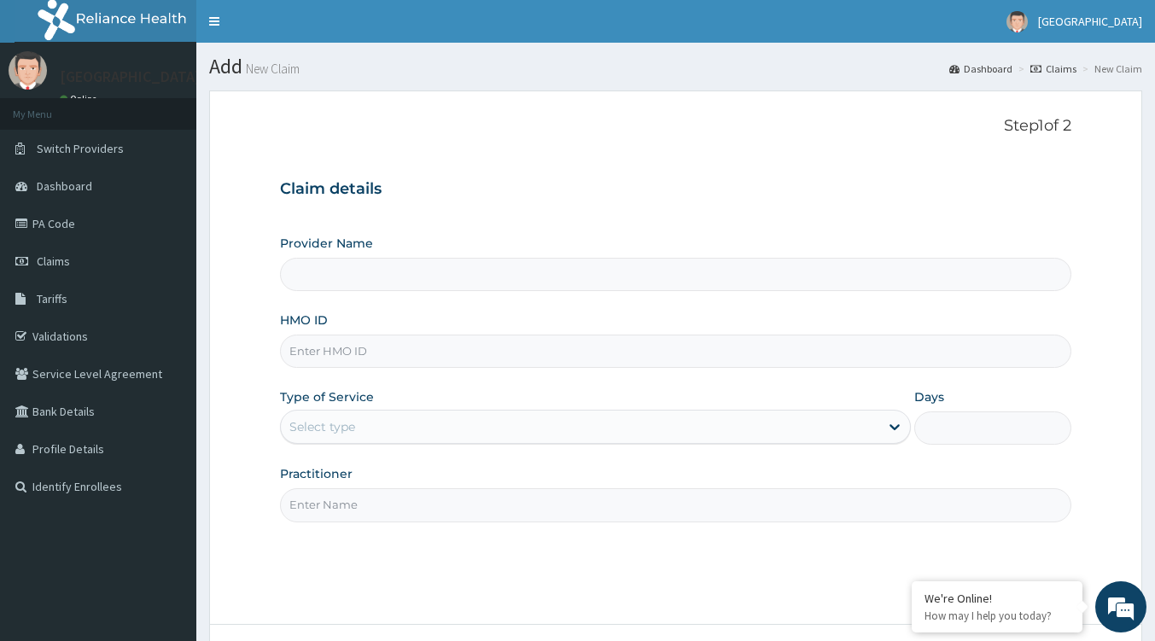
type input "Tip Top Hospital"
click at [374, 350] on input "HMO ID" at bounding box center [676, 351] width 792 height 33
paste input "QCP/10001/A"
type input "QCP/10001/A"
click at [385, 430] on div "Select type" at bounding box center [580, 426] width 599 height 27
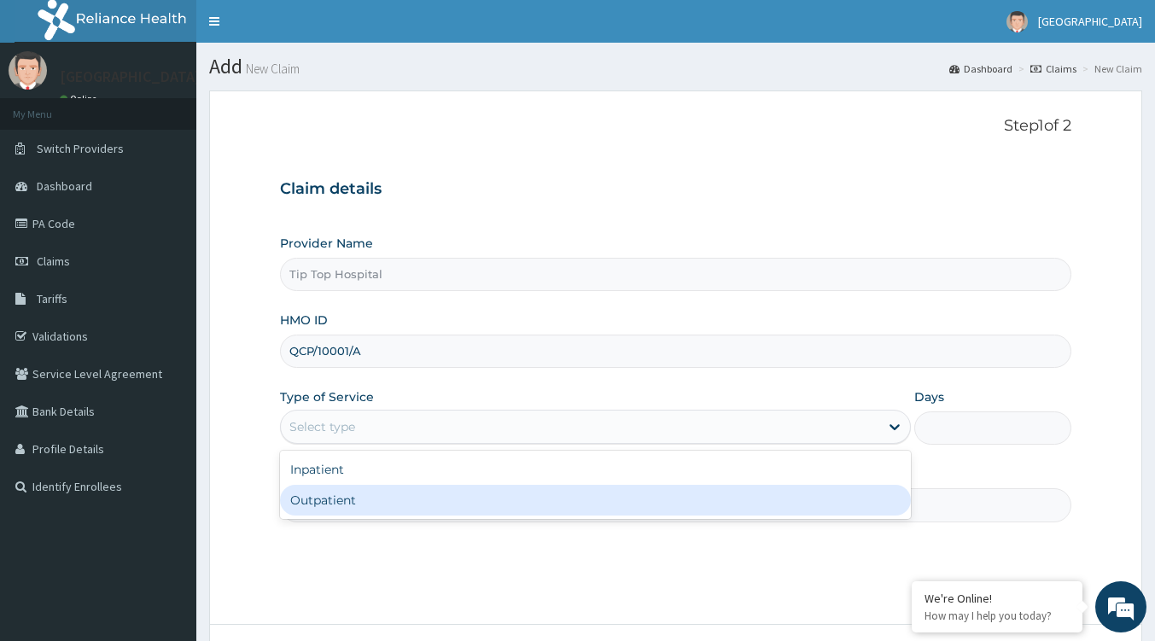
click at [356, 492] on div "Outpatient" at bounding box center [595, 500] width 631 height 31
type input "1"
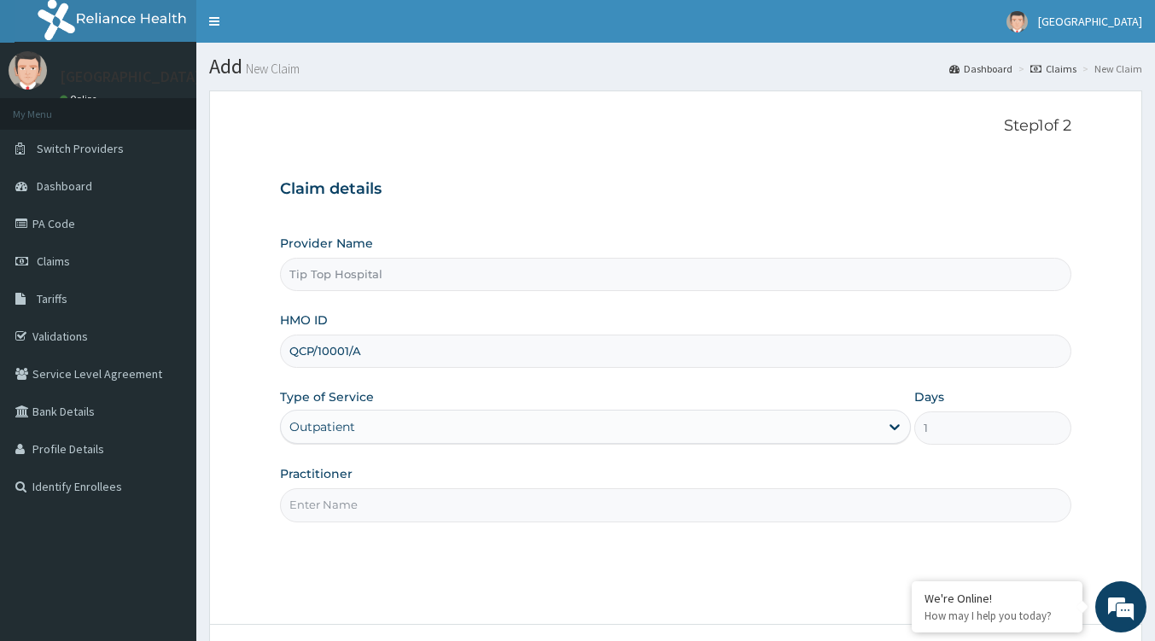
click at [584, 508] on input "Practitioner" at bounding box center [676, 504] width 792 height 33
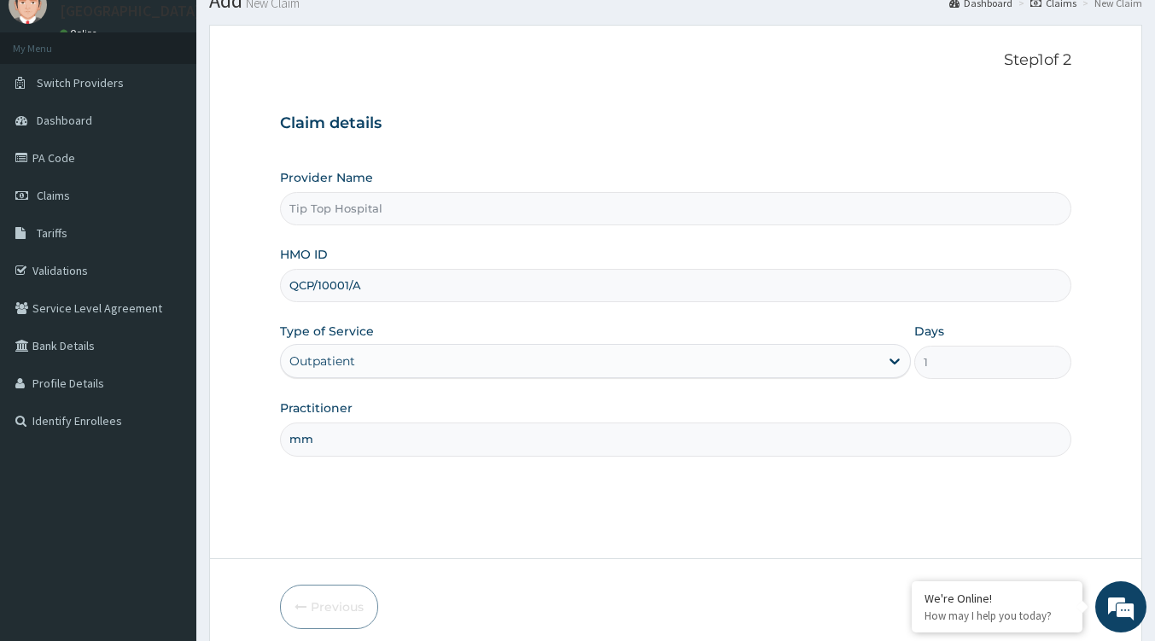
scroll to position [85, 0]
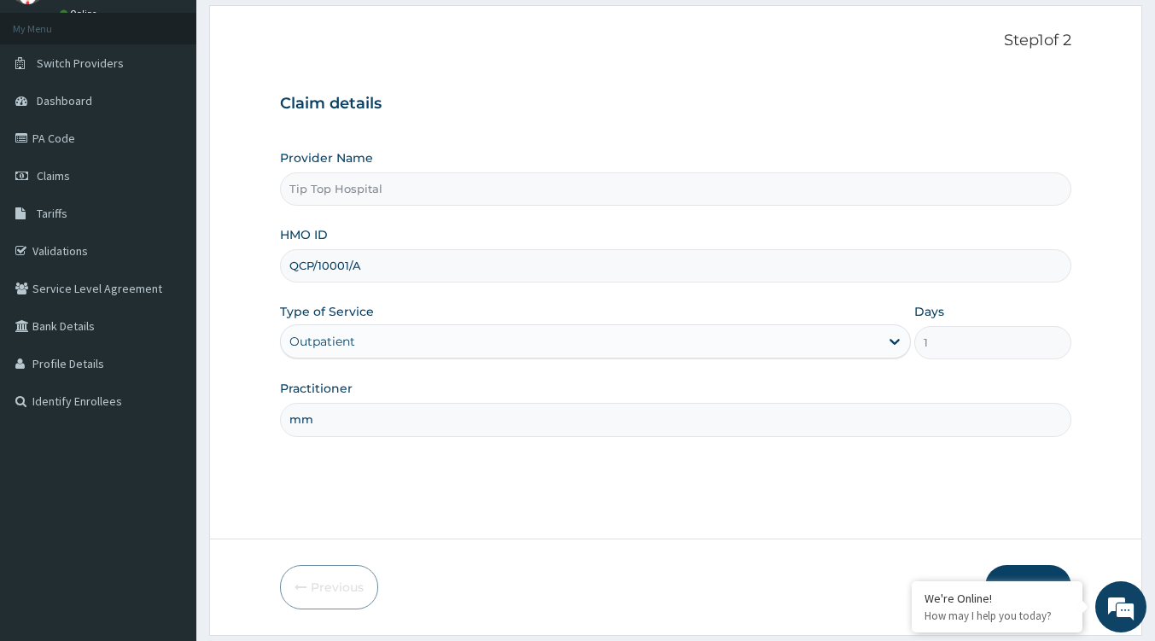
type input "mm"
click at [1007, 572] on button "Next" at bounding box center [1028, 587] width 86 height 44
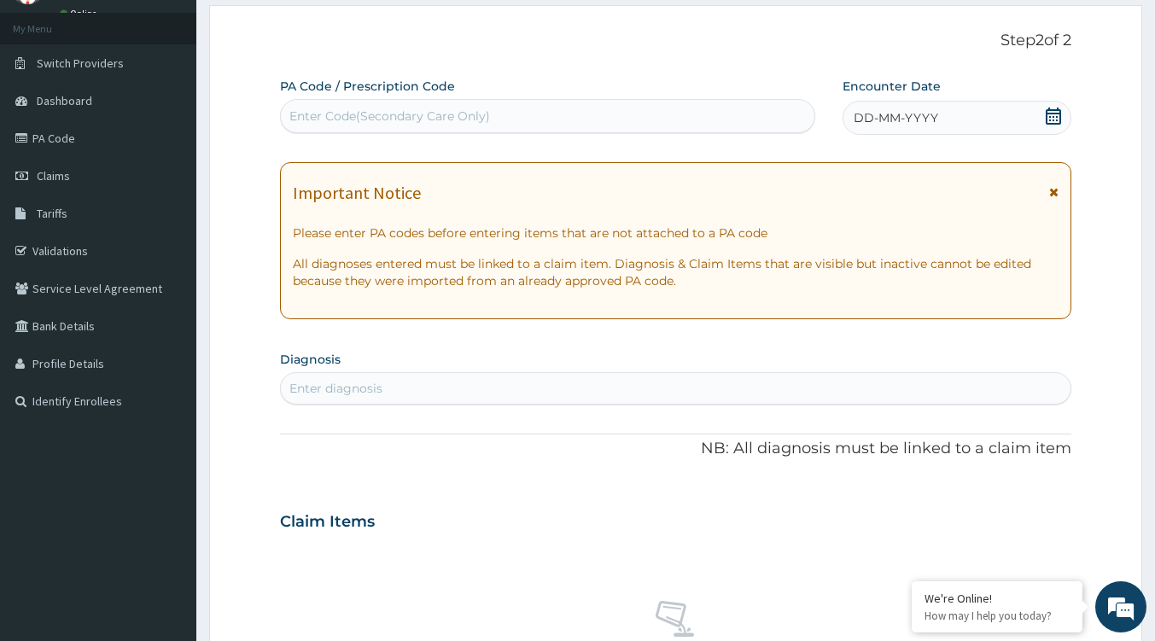
click at [384, 377] on div "Enter diagnosis" at bounding box center [676, 388] width 790 height 27
type input "lacera"
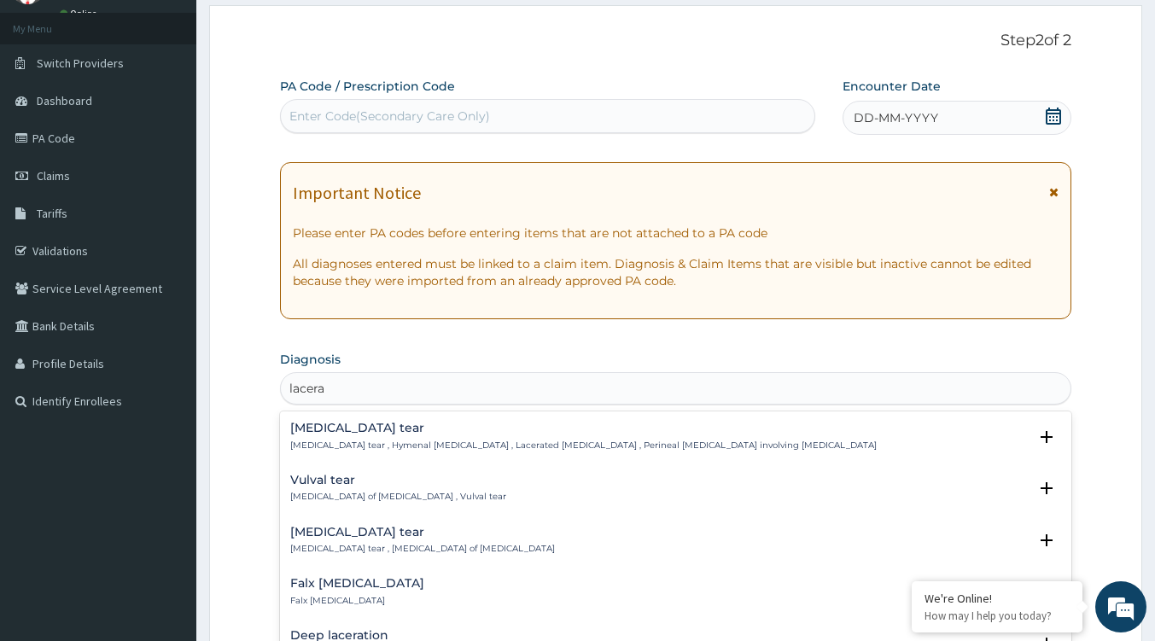
scroll to position [171, 0]
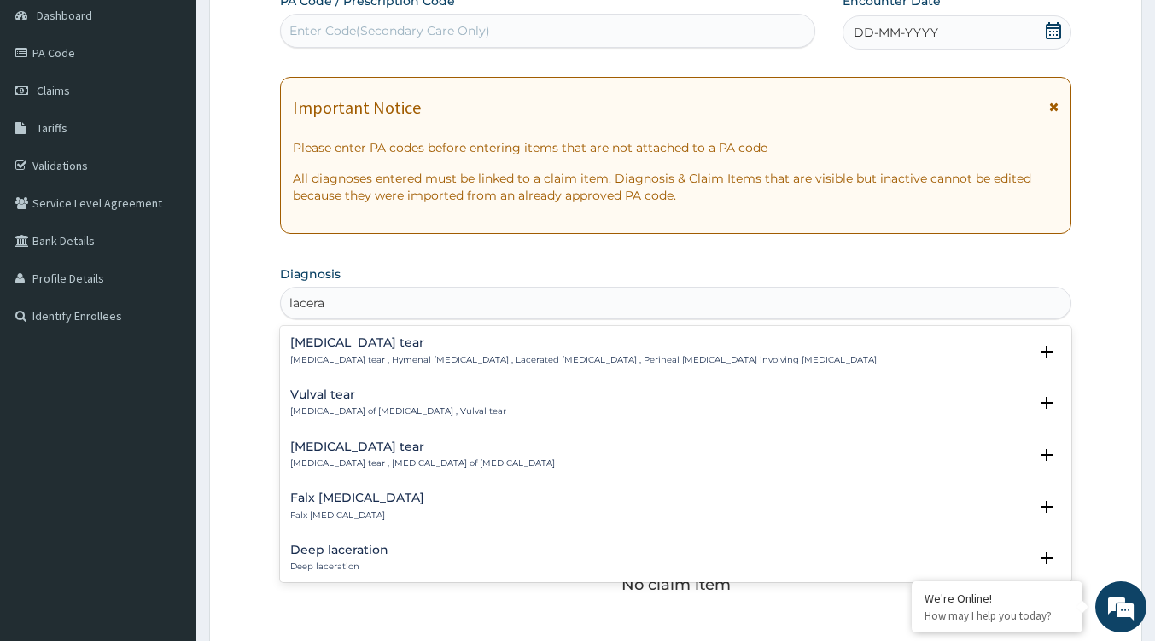
click at [336, 546] on h4 "Deep laceration" at bounding box center [339, 550] width 98 height 13
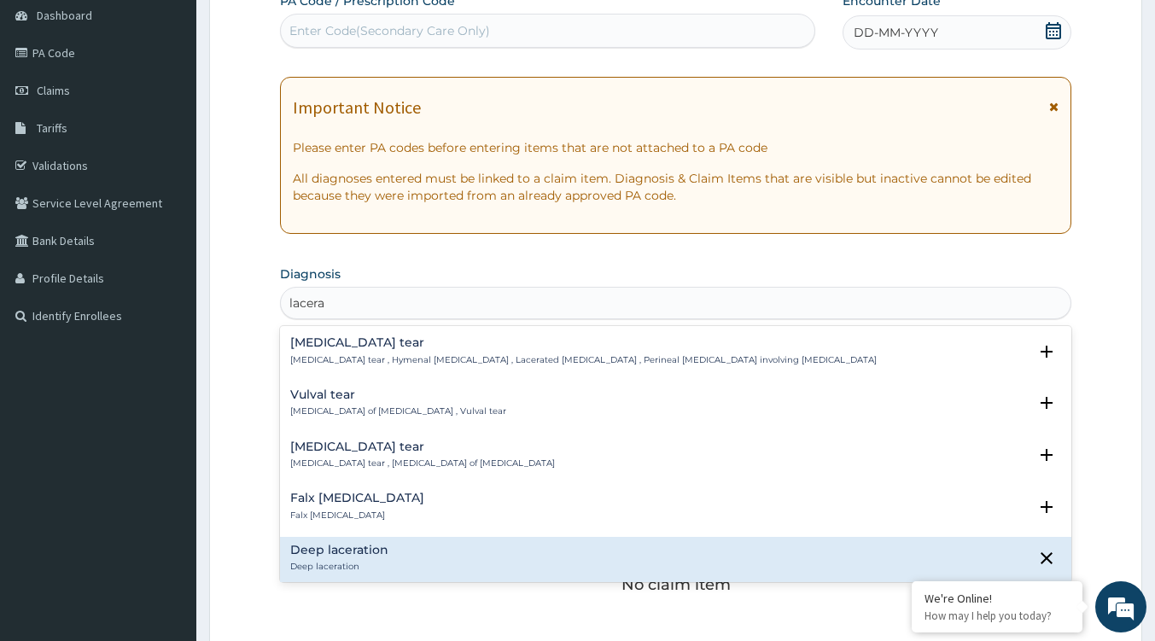
scroll to position [84, 0]
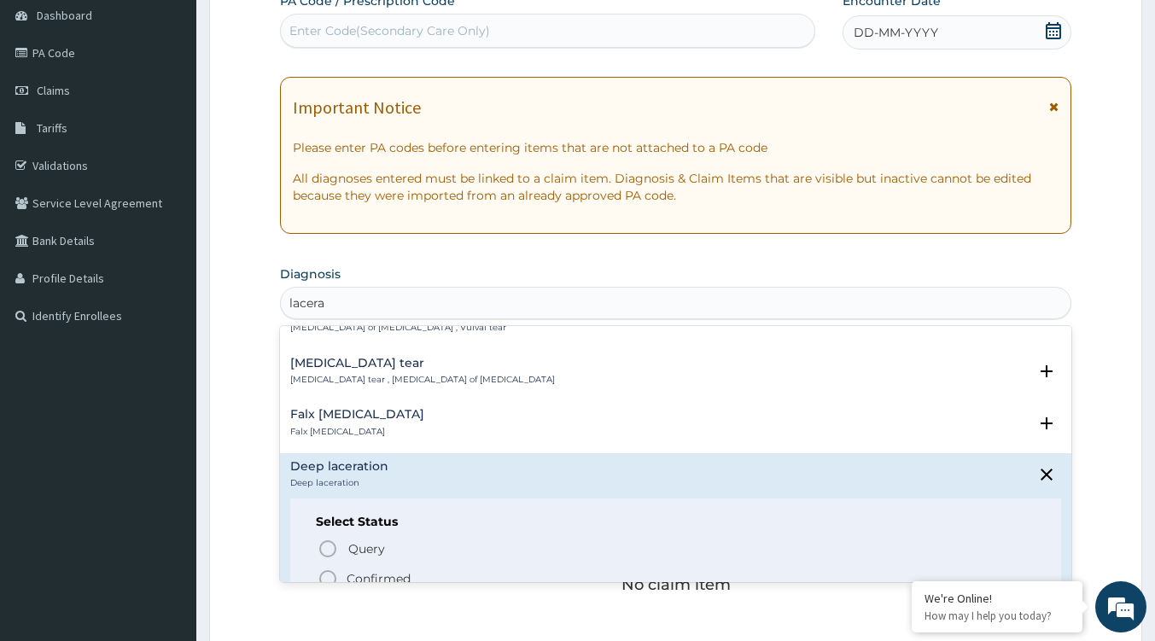
click at [359, 572] on p "Confirmed" at bounding box center [379, 578] width 64 height 17
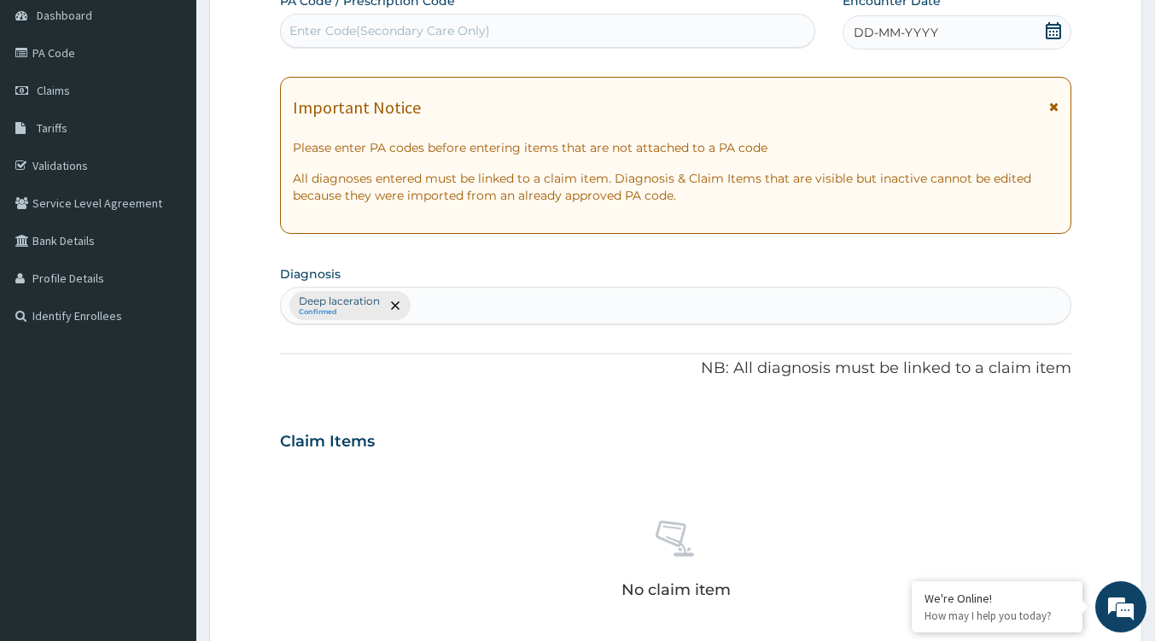
click at [1049, 30] on icon at bounding box center [1053, 30] width 17 height 17
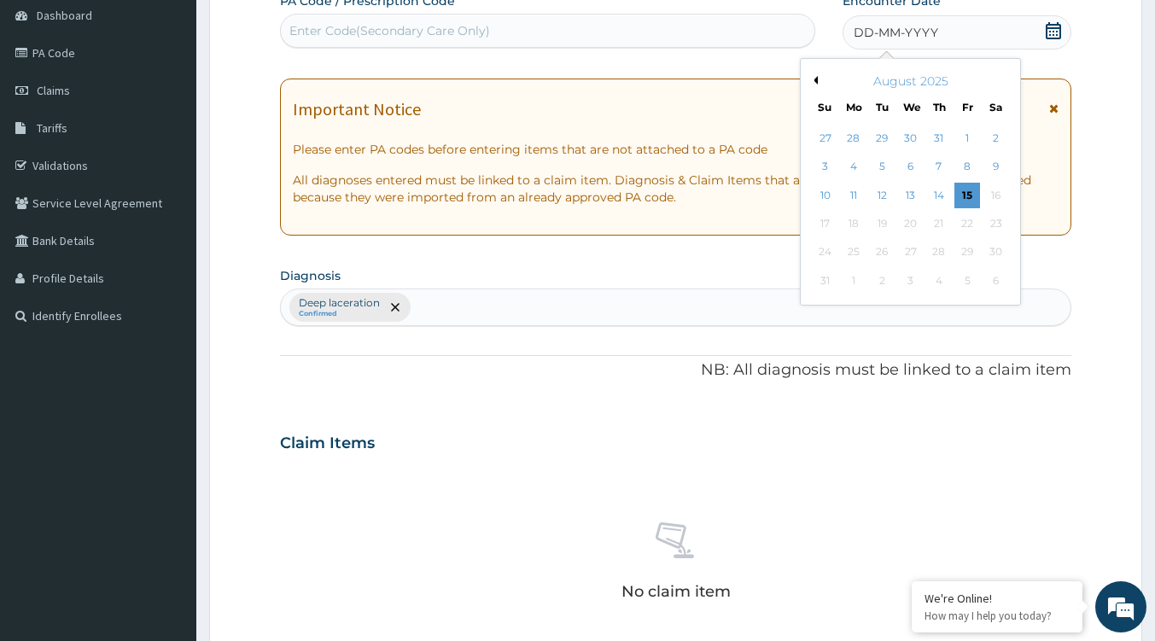
click at [962, 191] on div "15" at bounding box center [968, 196] width 26 height 26
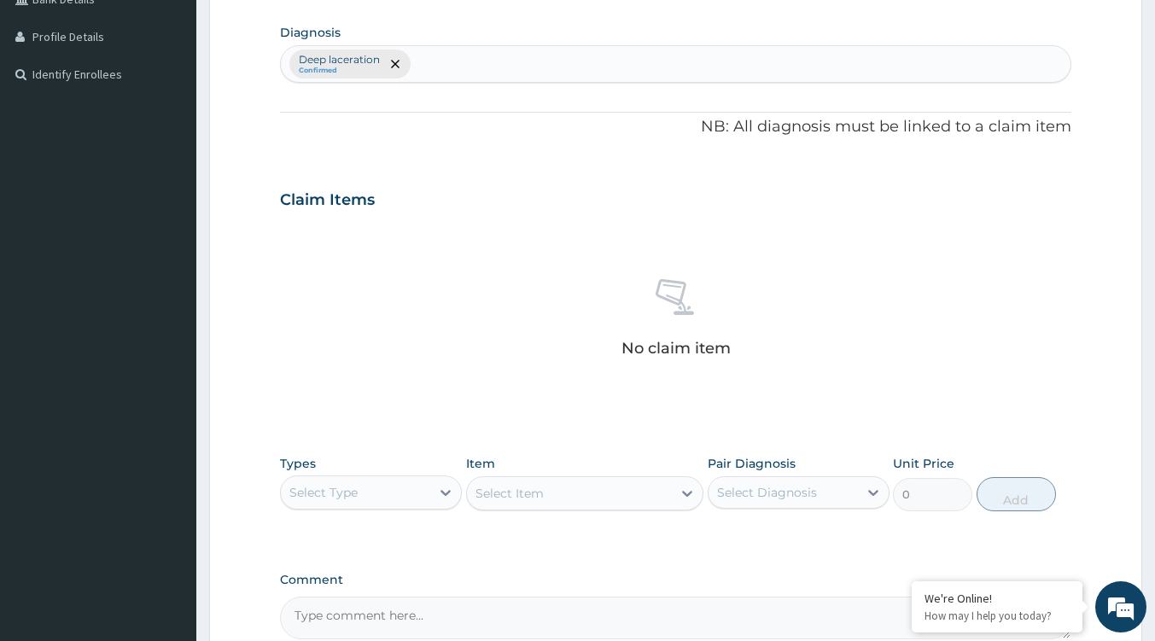
scroll to position [427, 0]
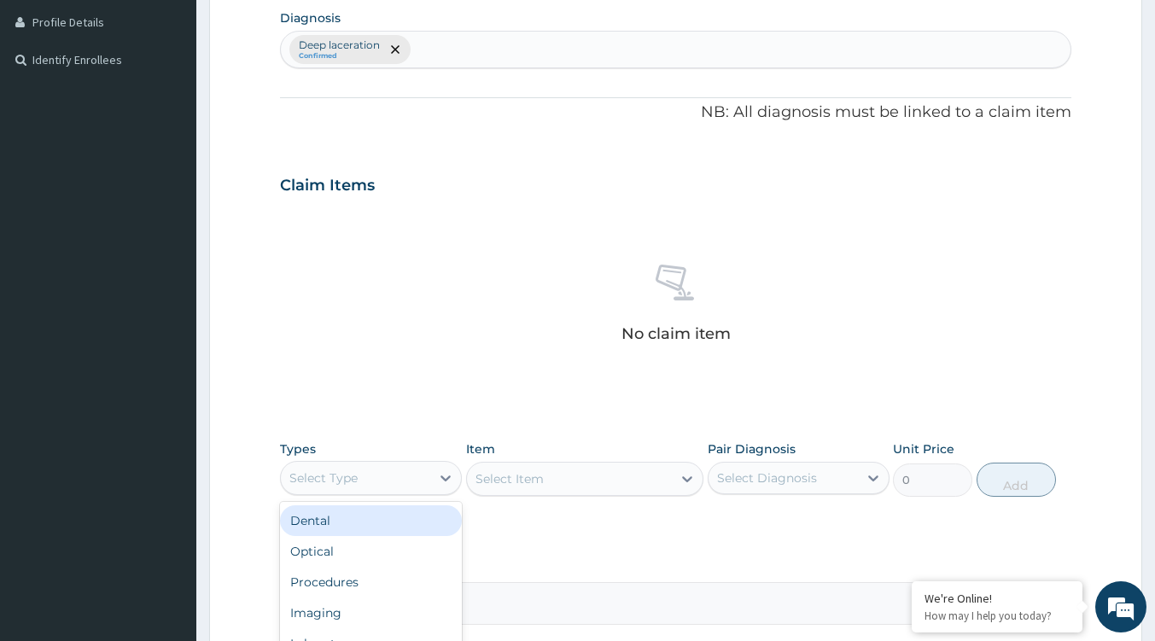
click at [427, 484] on div "Select Type" at bounding box center [355, 478] width 149 height 27
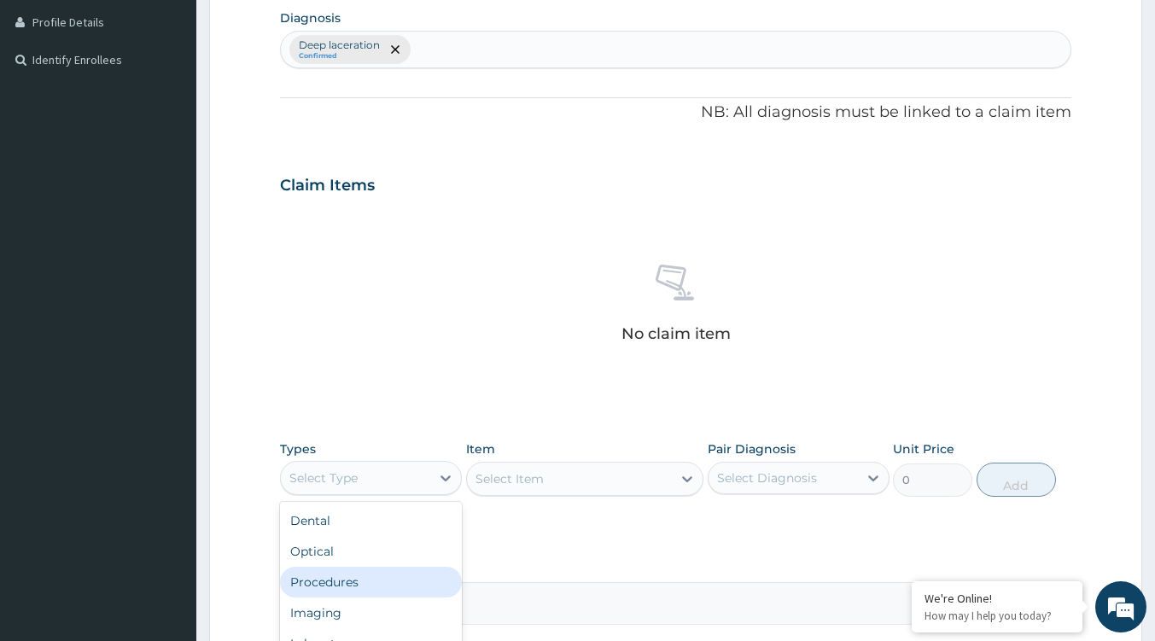
click at [366, 584] on div "Procedures" at bounding box center [371, 582] width 182 height 31
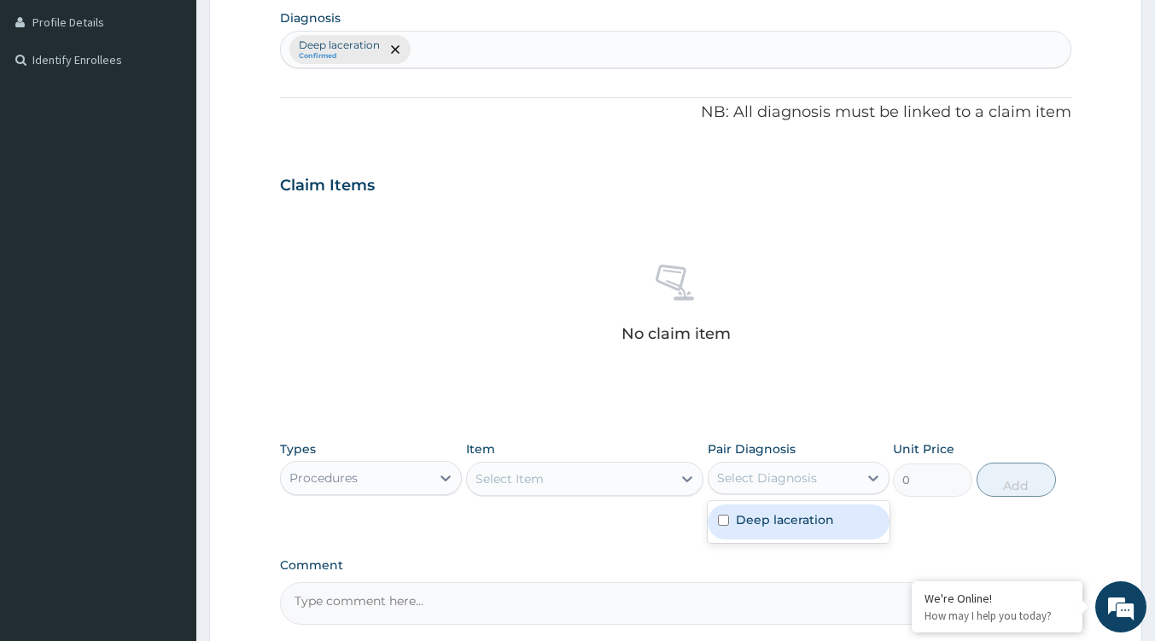
click at [801, 478] on div "Select Diagnosis" at bounding box center [767, 478] width 100 height 17
click at [780, 527] on label "Deep laceration" at bounding box center [785, 519] width 98 height 17
checkbox input "true"
click at [634, 482] on div "Select Item" at bounding box center [569, 478] width 205 height 27
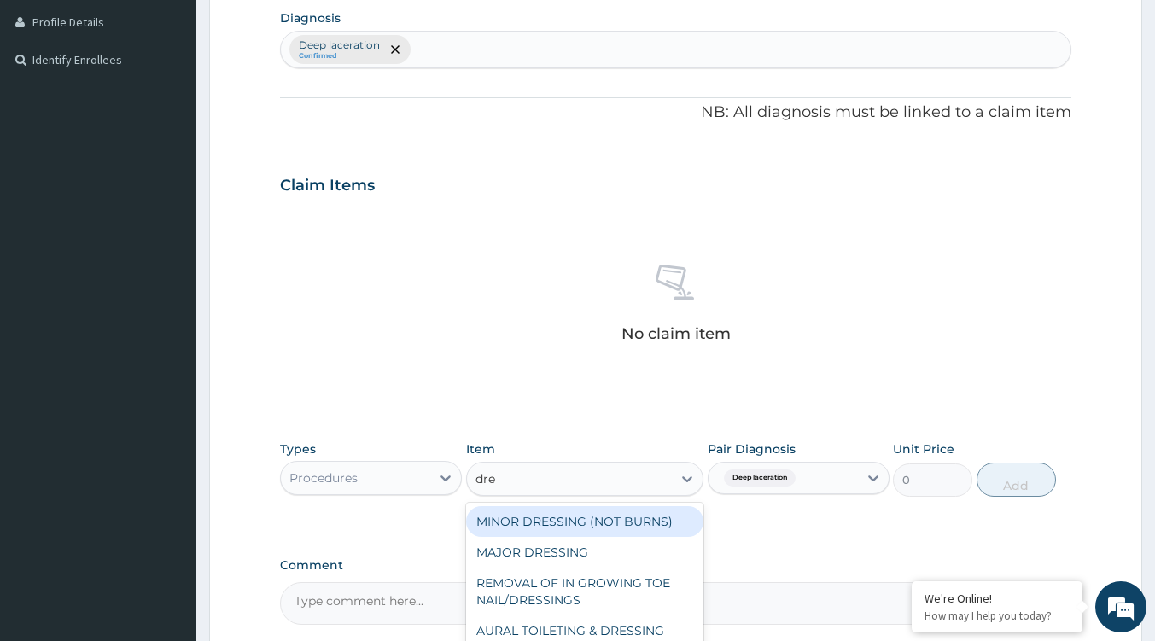
type input "dres"
click at [566, 514] on div "MINOR DRESSING (NOT BURNS)" at bounding box center [584, 521] width 237 height 31
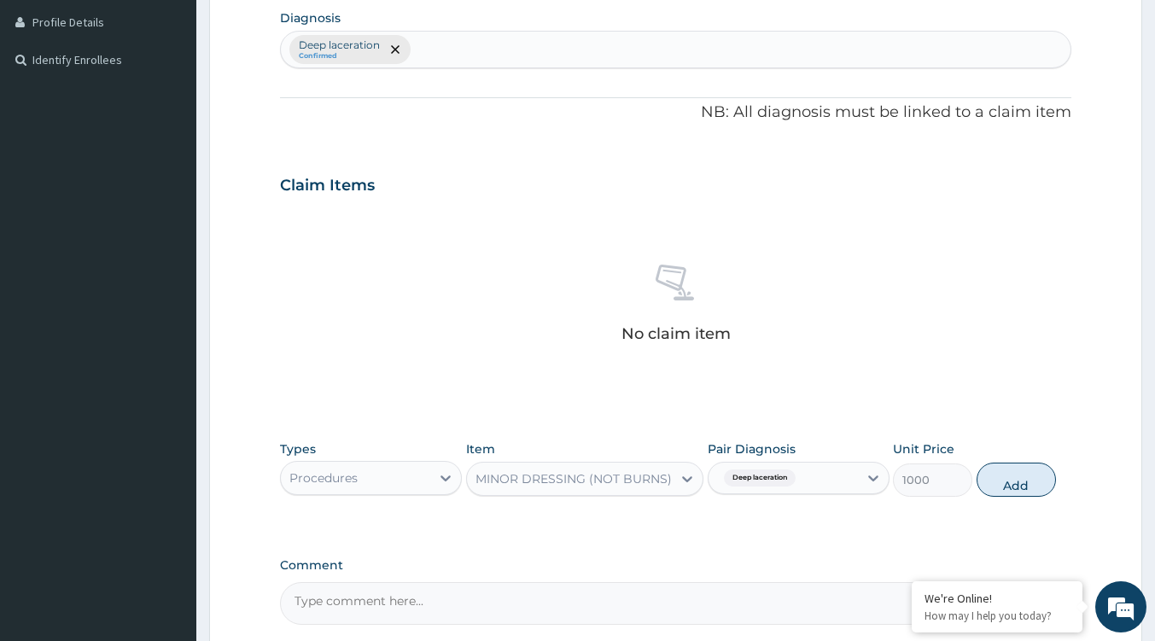
click at [1021, 490] on button "Add" at bounding box center [1016, 480] width 79 height 34
type input "0"
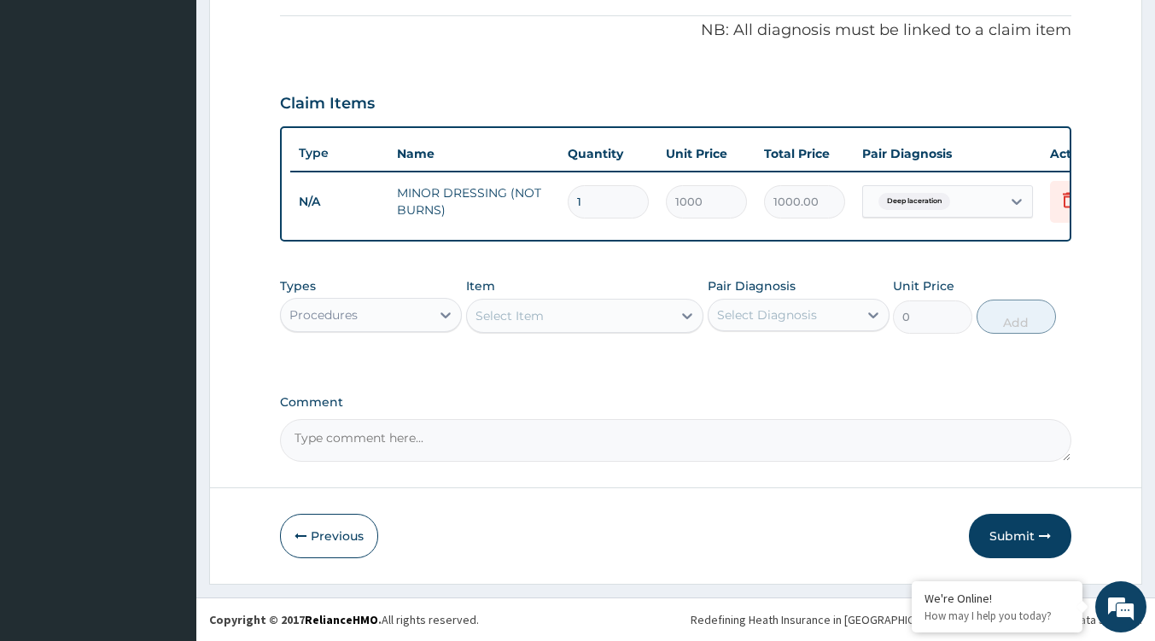
scroll to position [522, 0]
click at [1009, 524] on button "Submit" at bounding box center [1020, 536] width 102 height 44
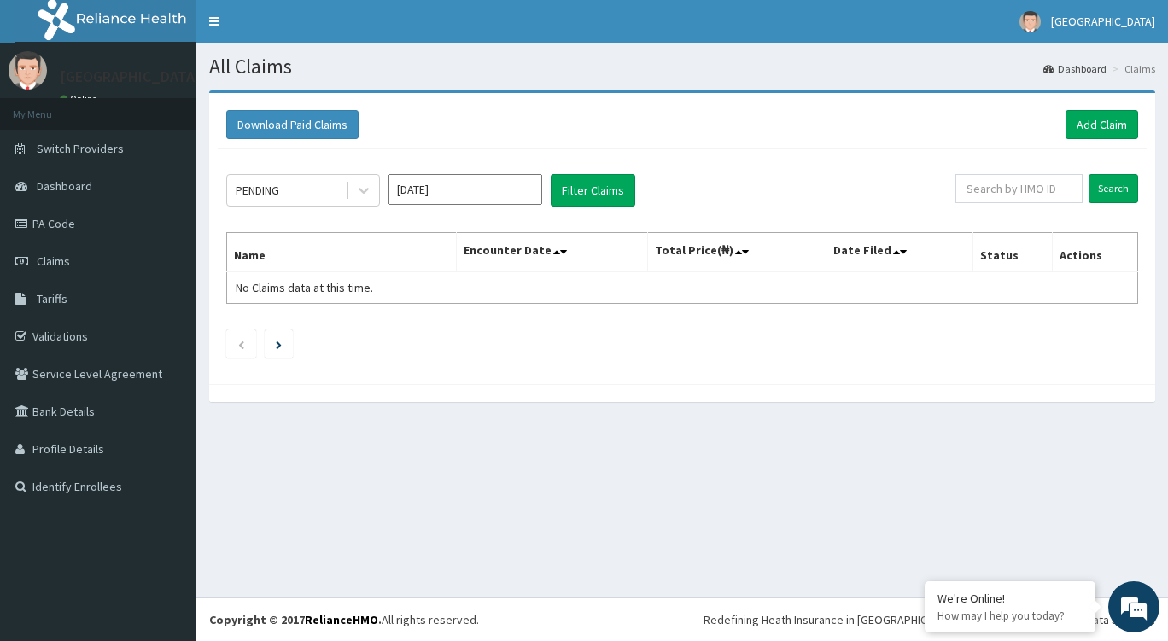
click at [86, 214] on link "PA Code" at bounding box center [98, 224] width 196 height 38
